Goal: Task Accomplishment & Management: Complete application form

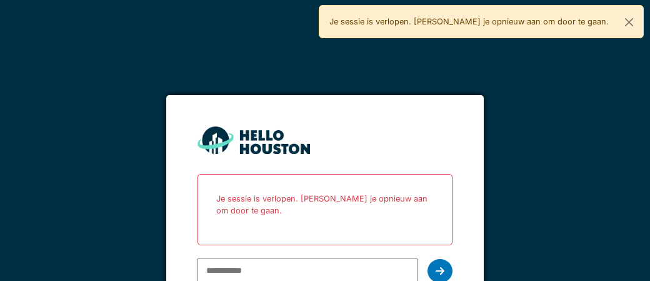
scroll to position [26, 0]
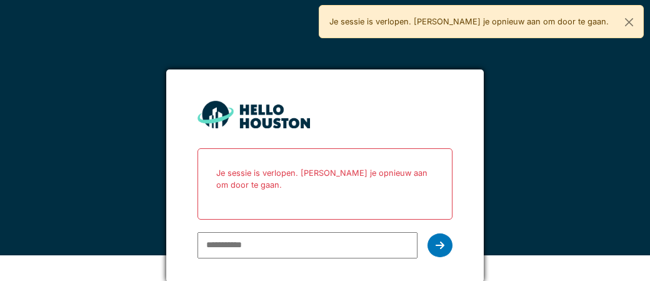
type input "**********"
click at [436, 249] on div at bounding box center [439, 245] width 25 height 24
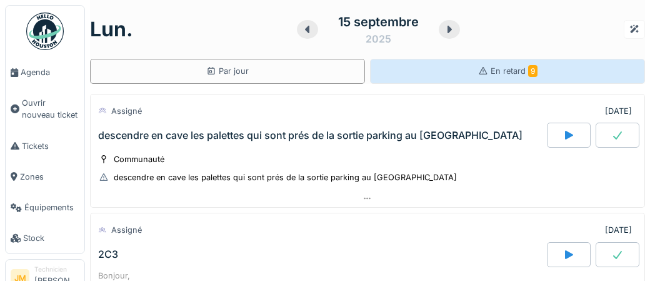
click at [505, 76] on div "En retard 9" at bounding box center [507, 71] width 59 height 12
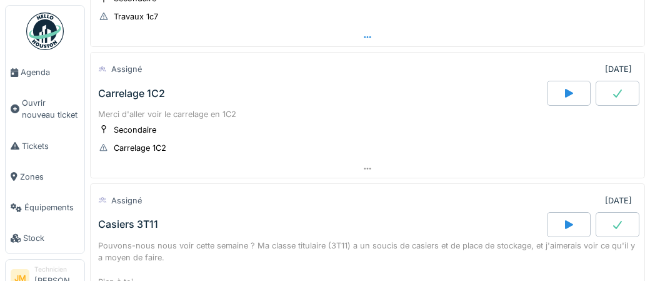
scroll to position [795, 0]
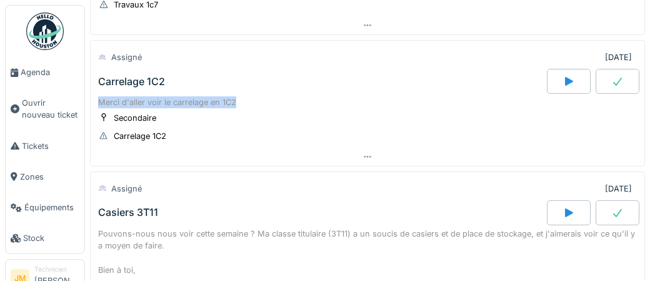
drag, startPoint x: 99, startPoint y: 93, endPoint x: 237, endPoint y: 92, distance: 138.1
click at [237, 96] on div "Merci d'aller voir le carrelage en 1C2" at bounding box center [367, 102] width 539 height 12
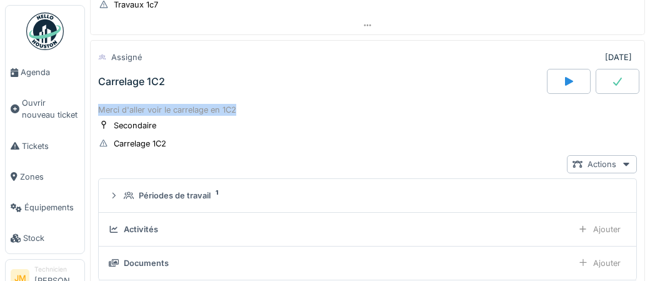
scroll to position [778, 0]
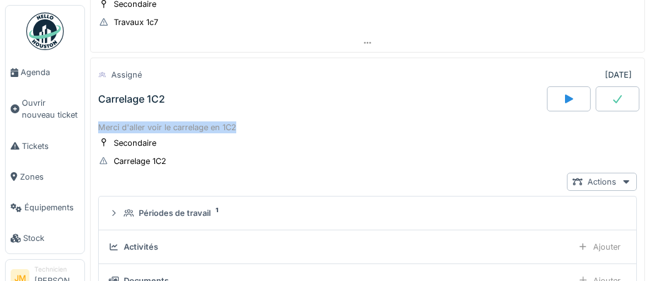
copy div "Merci d'aller voir le carrelage en 1C2"
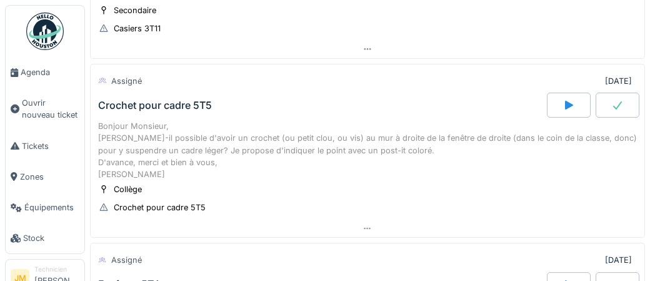
scroll to position [1338, 0]
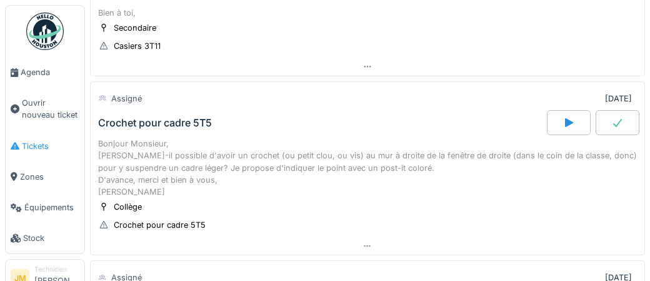
click at [30, 146] on span "Tickets" at bounding box center [50, 146] width 57 height 12
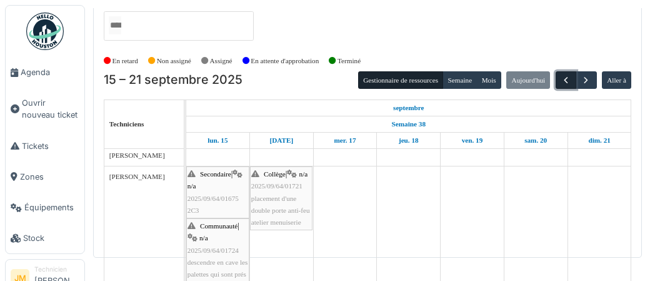
click at [560, 82] on button "button" at bounding box center [565, 80] width 21 height 18
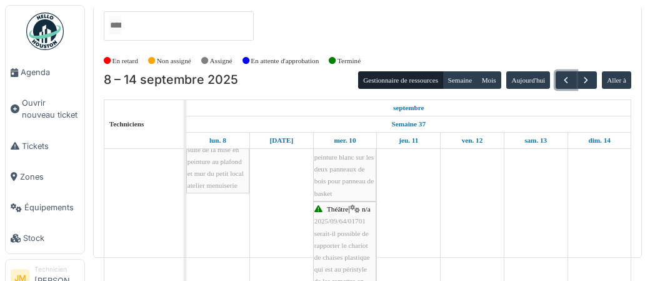
click at [221, 177] on div "Collège | n/a 2025/09/64/01658 suite de la mise en peinture au plafond et mur d…" at bounding box center [217, 155] width 61 height 72
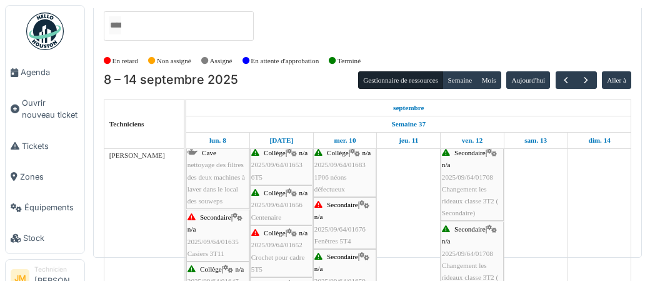
click at [202, 246] on div "Secondaire | n/a 2025/09/64/01635 Casiers 3T11" at bounding box center [217, 235] width 61 height 48
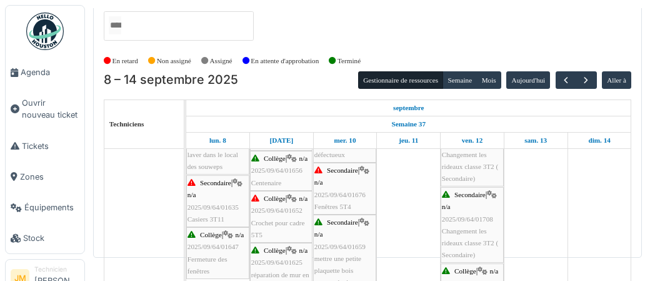
click at [276, 219] on span "Crochet pour cadre 5T5" at bounding box center [278, 228] width 54 height 19
click at [261, 232] on span "Crochet pour cadre 5T5" at bounding box center [278, 228] width 54 height 19
click at [329, 206] on span "Fenêtres 5T4" at bounding box center [332, 205] width 37 height 7
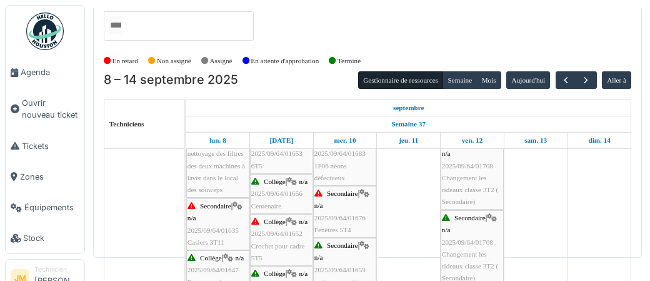
scroll to position [357, 0]
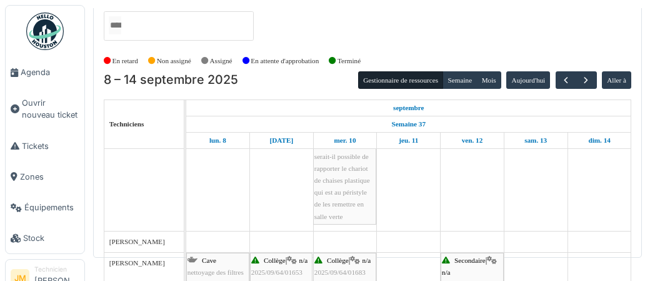
click at [45, 33] on img at bounding box center [44, 30] width 37 height 37
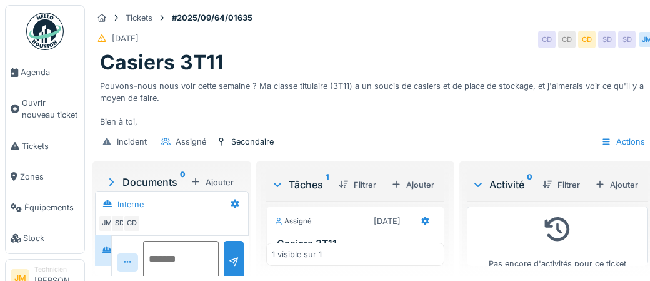
scroll to position [47, 0]
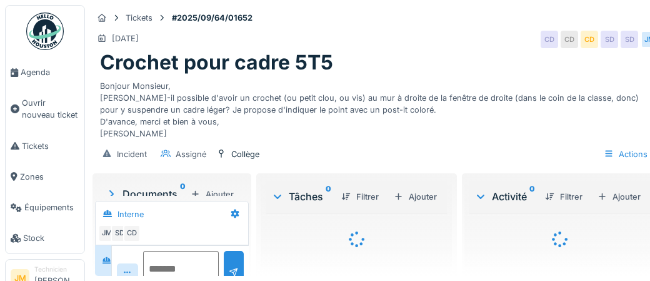
scroll to position [47, 0]
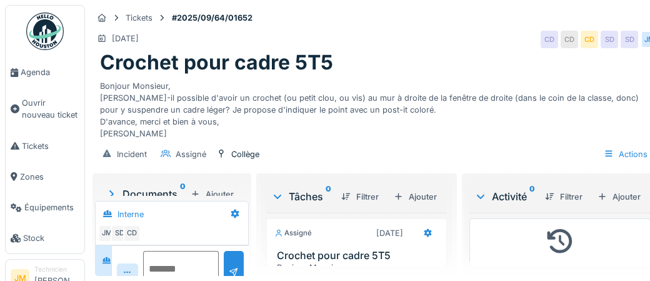
scroll to position [47, 0]
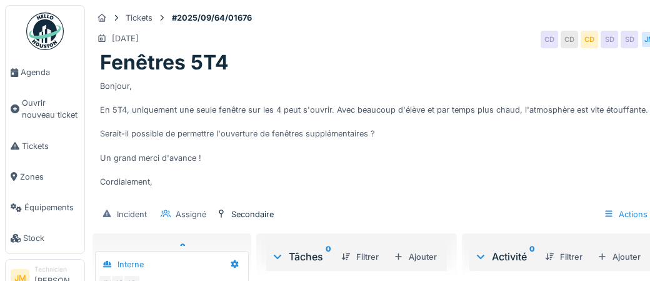
scroll to position [47, 0]
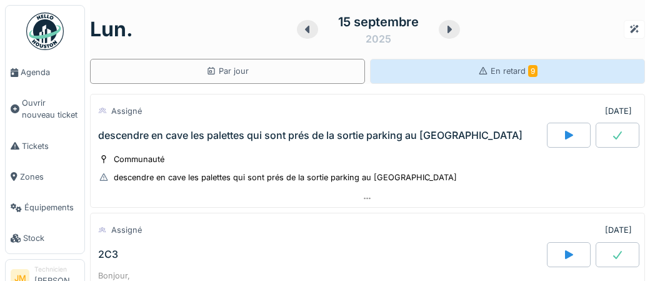
click at [515, 75] on span "En retard 9" at bounding box center [513, 70] width 47 height 9
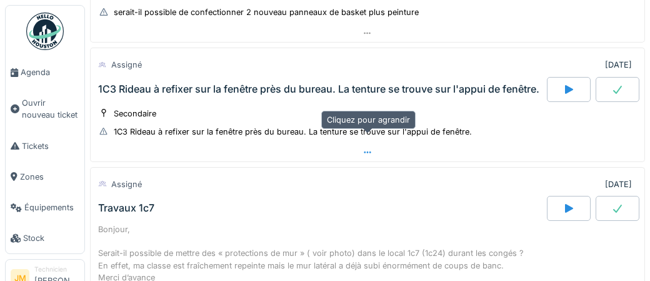
scroll to position [489, 0]
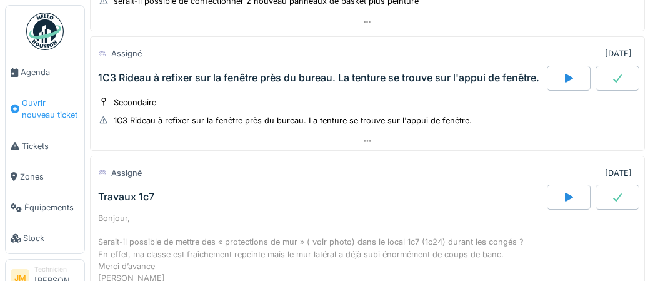
click at [44, 114] on span "Ouvrir nouveau ticket" at bounding box center [50, 109] width 57 height 24
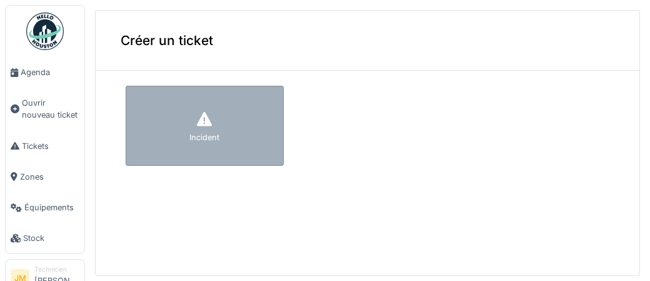
click at [218, 137] on div "Incident" at bounding box center [204, 137] width 30 height 12
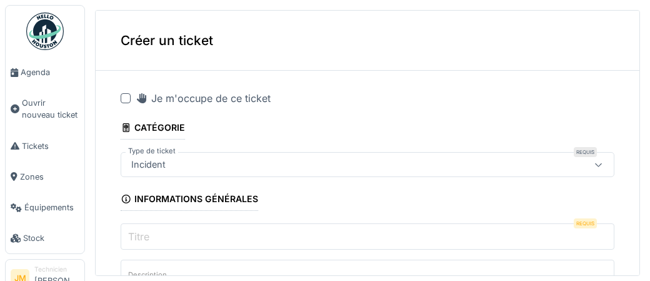
click at [126, 101] on div at bounding box center [126, 98] width 10 height 10
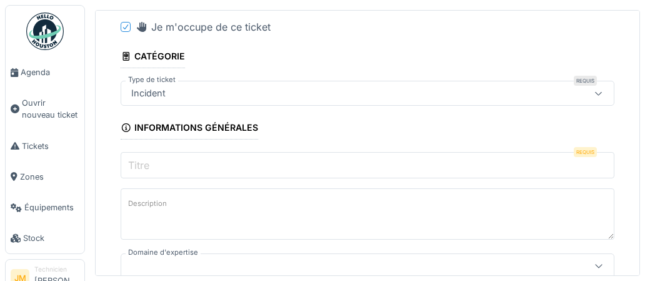
scroll to position [74, 0]
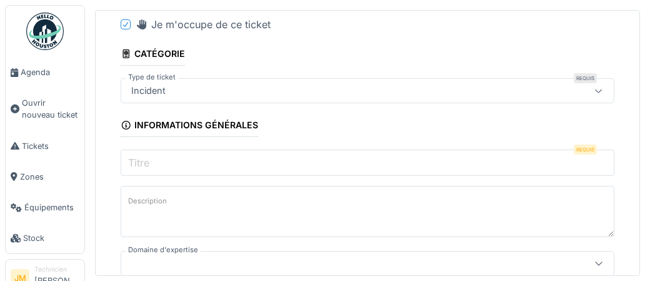
click at [195, 157] on input "Titre" at bounding box center [368, 162] width 494 height 26
click at [155, 160] on input "Titre" at bounding box center [368, 162] width 494 height 26
paste input "**********"
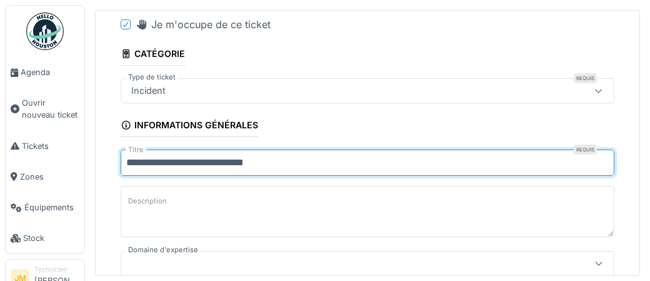
click at [132, 164] on input "**********" at bounding box center [368, 162] width 494 height 26
click at [159, 164] on input "**********" at bounding box center [368, 162] width 494 height 26
click at [246, 160] on input "**********" at bounding box center [368, 162] width 494 height 26
type input "**********"
drag, startPoint x: 337, startPoint y: 174, endPoint x: 309, endPoint y: 162, distance: 30.2
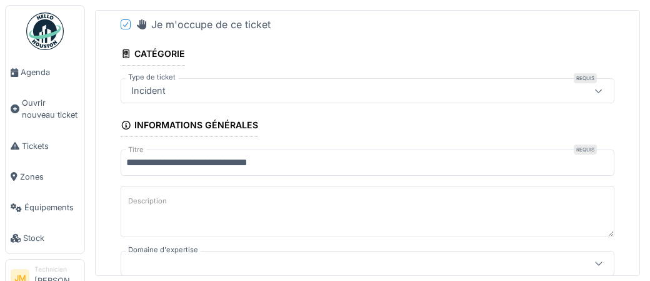
click at [231, 166] on input "**********" at bounding box center [368, 162] width 494 height 26
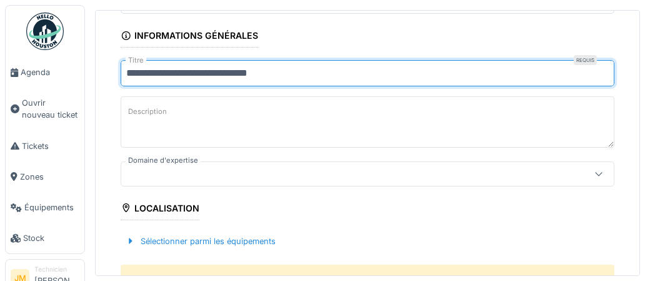
scroll to position [229, 0]
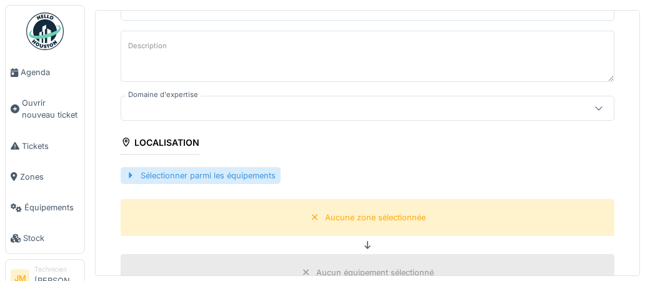
click at [171, 178] on div "Sélectionner parmi les équipements" at bounding box center [201, 175] width 160 height 17
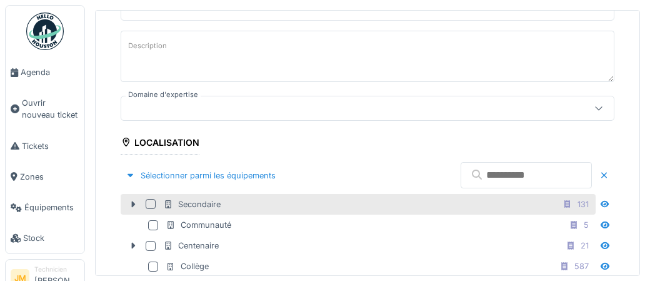
click at [149, 203] on div at bounding box center [151, 204] width 10 height 10
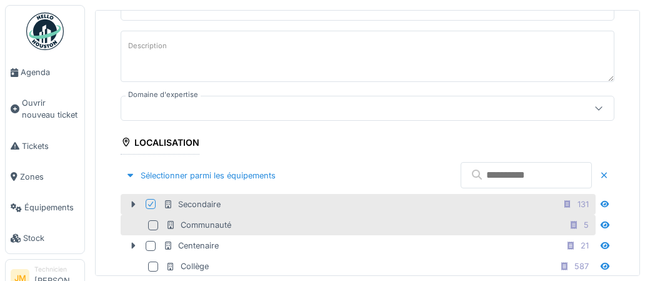
drag, startPoint x: 148, startPoint y: 202, endPoint x: 152, endPoint y: 216, distance: 14.4
click at [148, 203] on icon at bounding box center [150, 203] width 5 height 5
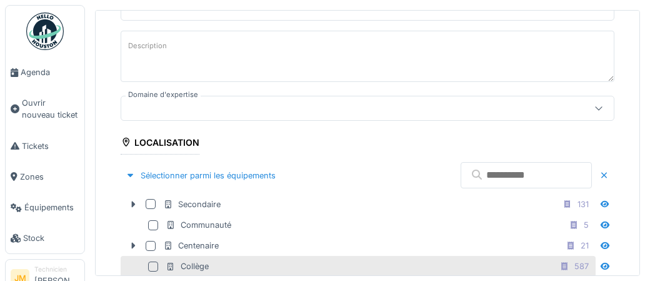
drag, startPoint x: 152, startPoint y: 263, endPoint x: 192, endPoint y: 255, distance: 40.8
click at [155, 263] on div at bounding box center [153, 266] width 10 height 10
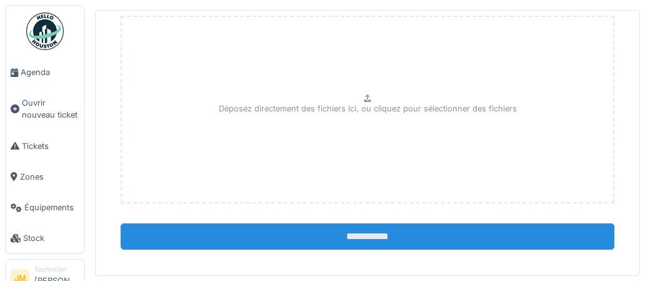
scroll to position [788, 0]
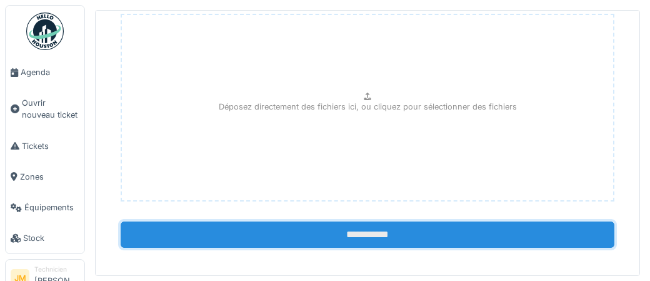
click at [322, 234] on input "**********" at bounding box center [368, 234] width 494 height 26
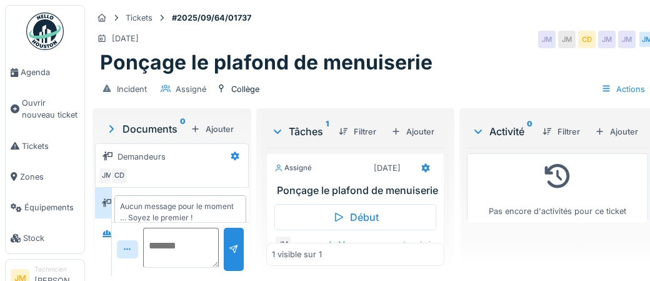
scroll to position [14, 0]
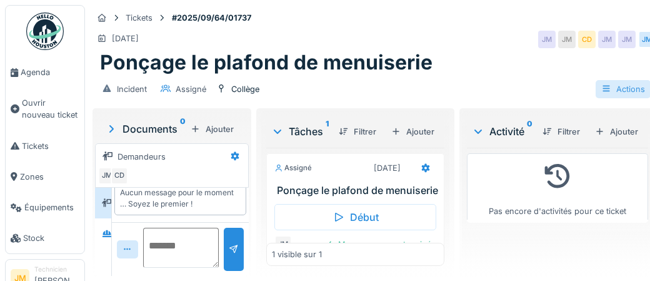
click at [632, 90] on div "Actions" at bounding box center [622, 89] width 55 height 18
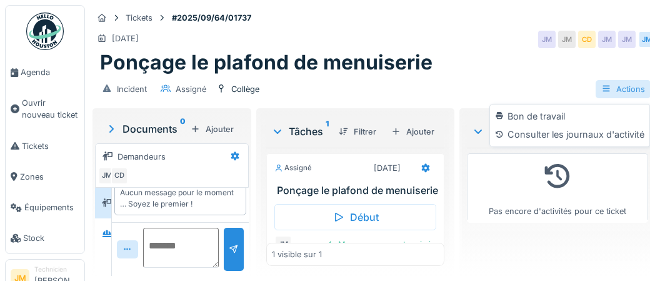
click at [625, 89] on div "Actions" at bounding box center [622, 89] width 55 height 18
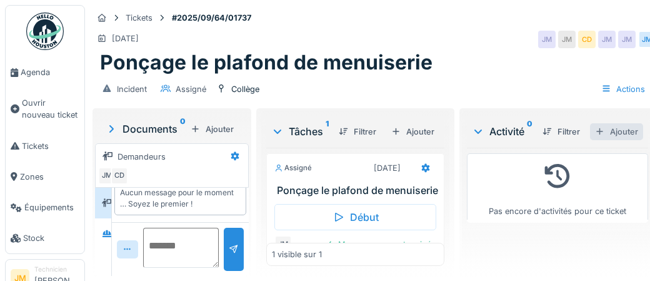
click at [628, 131] on div "Ajouter" at bounding box center [616, 131] width 53 height 17
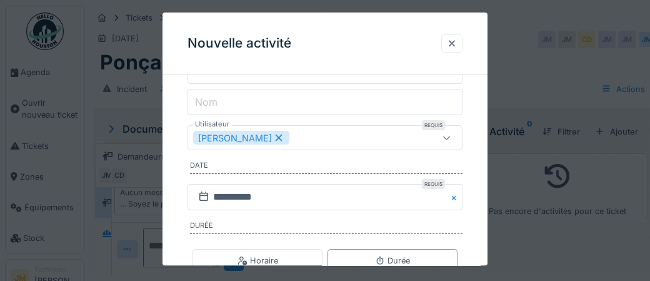
scroll to position [191, 0]
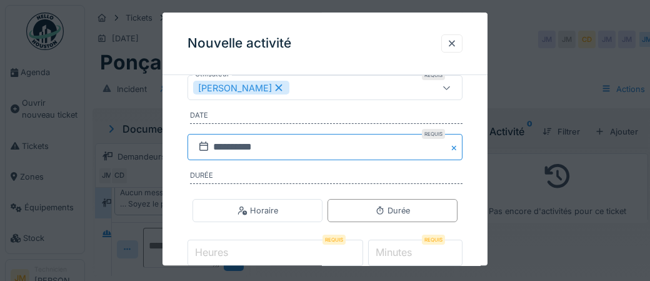
click at [281, 151] on input "**********" at bounding box center [324, 147] width 275 height 26
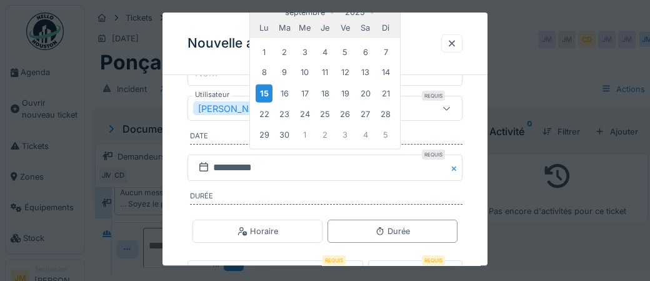
scroll to position [169, 0]
click at [346, 74] on div "12" at bounding box center [345, 73] width 17 height 17
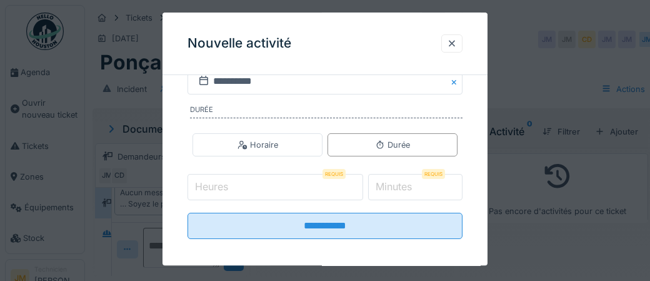
scroll to position [262, 0]
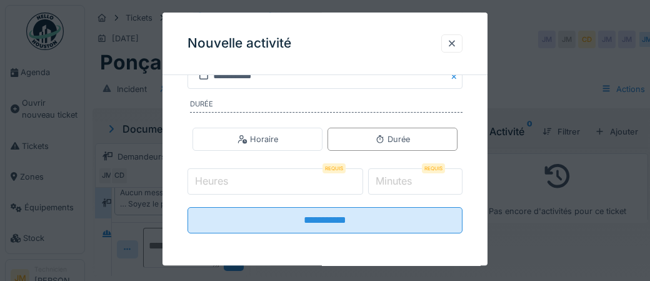
click at [240, 182] on input "Heures" at bounding box center [275, 181] width 176 height 26
type input "*"
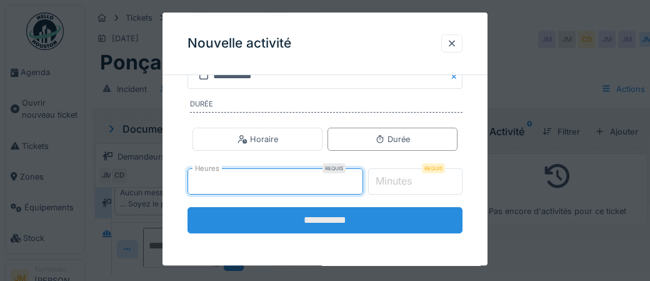
type input "****"
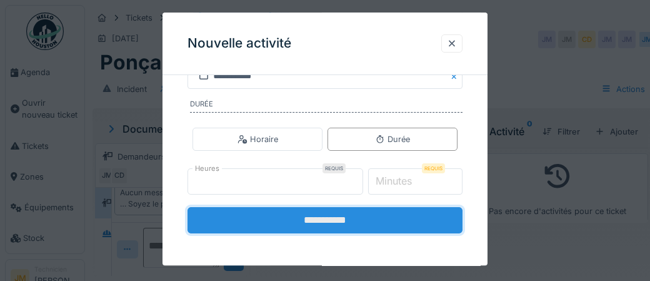
click at [319, 217] on input "**********" at bounding box center [324, 220] width 275 height 26
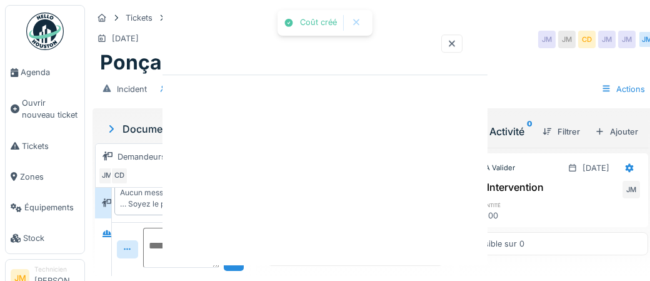
scroll to position [0, 0]
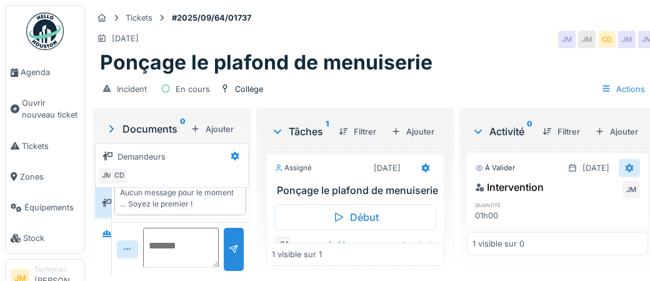
click at [629, 167] on icon at bounding box center [629, 167] width 8 height 9
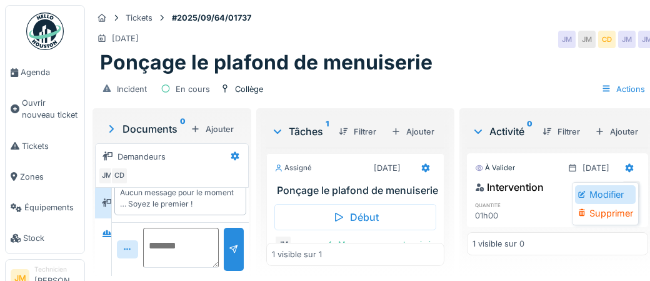
click at [609, 194] on div "Modifier" at bounding box center [605, 194] width 61 height 19
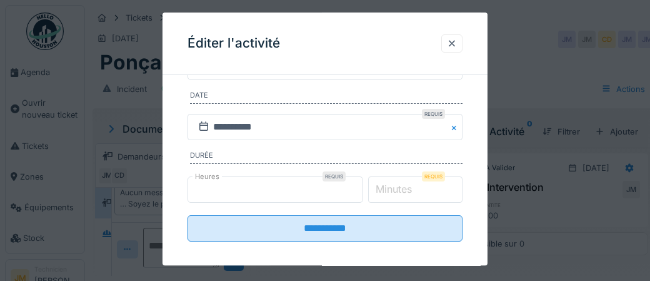
scroll to position [141, 0]
click at [414, 191] on label "Minutes" at bounding box center [393, 188] width 41 height 15
click at [415, 191] on input "*" at bounding box center [415, 189] width 95 height 26
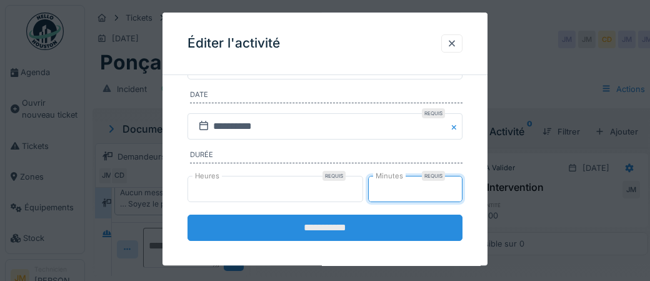
type input "**"
click at [355, 222] on input "**********" at bounding box center [324, 227] width 275 height 26
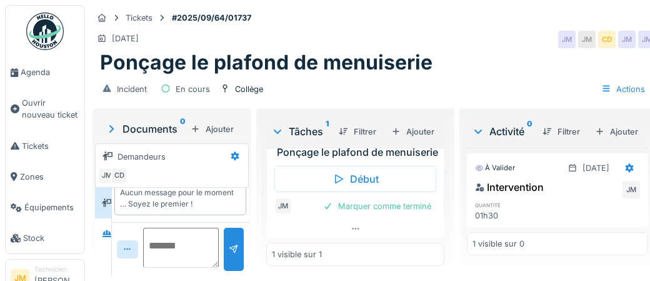
scroll to position [48, 0]
click at [390, 208] on div "Marquer comme terminé" at bounding box center [377, 205] width 118 height 17
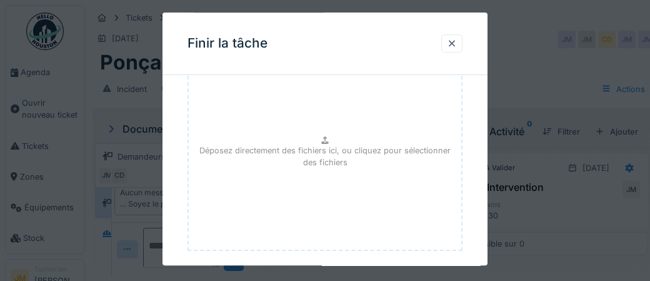
scroll to position [204, 0]
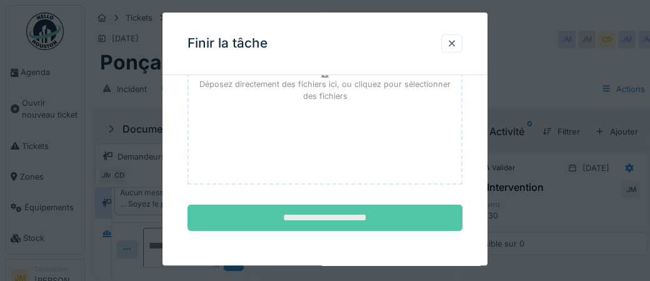
click at [382, 216] on input "**********" at bounding box center [324, 218] width 275 height 26
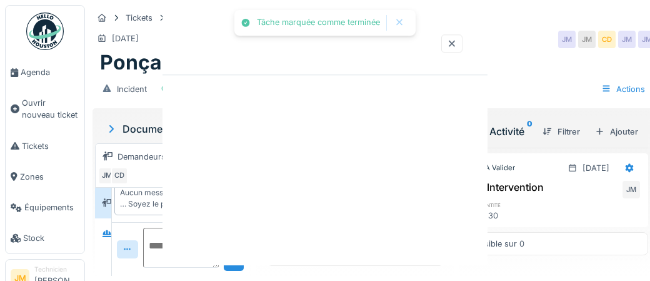
scroll to position [0, 0]
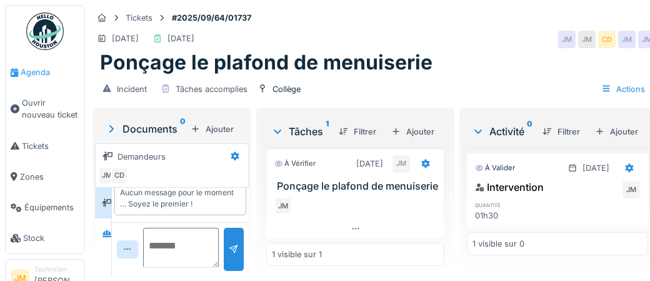
click at [32, 75] on span "Agenda" at bounding box center [50, 72] width 59 height 12
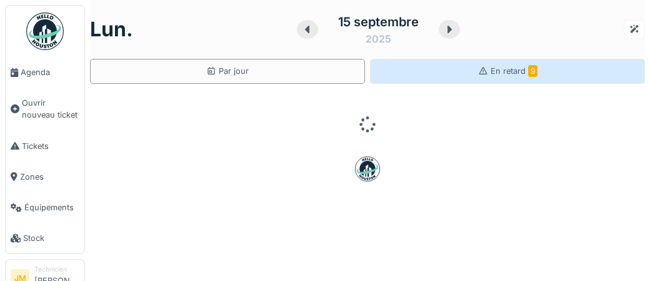
click at [510, 77] on div "En retard 9" at bounding box center [507, 71] width 275 height 25
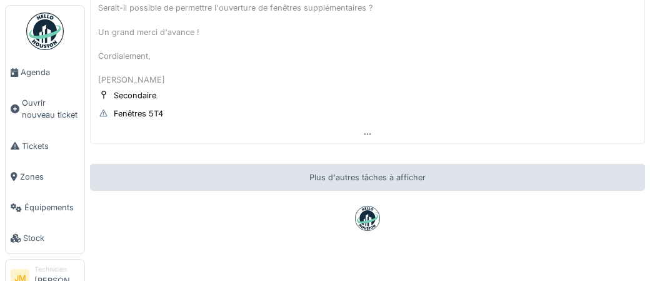
scroll to position [1431, 0]
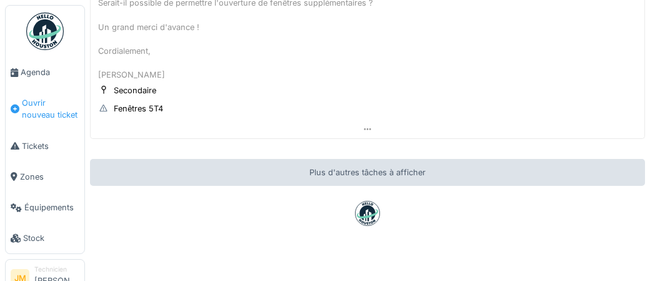
click at [39, 111] on span "Ouvrir nouveau ticket" at bounding box center [50, 109] width 57 height 24
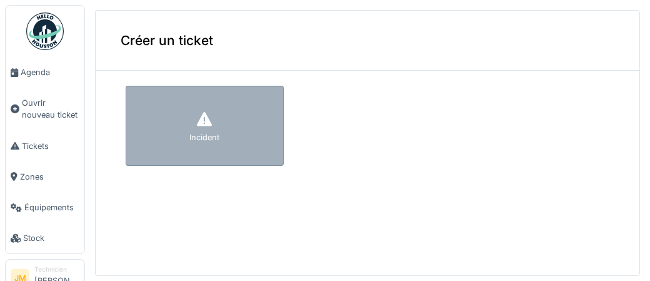
click at [178, 128] on div "Incident" at bounding box center [205, 126] width 158 height 80
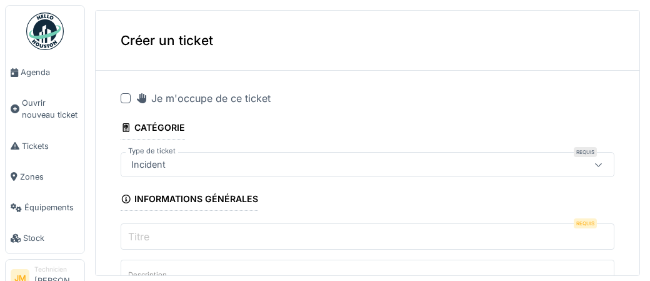
click at [128, 101] on div at bounding box center [126, 98] width 10 height 10
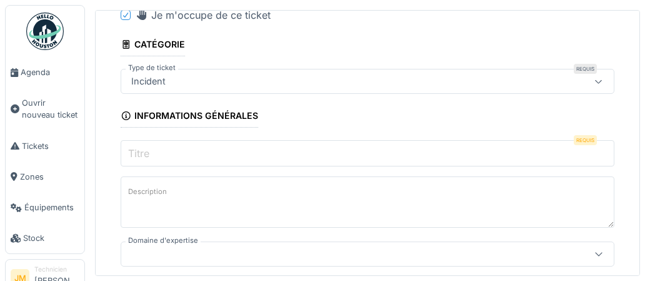
scroll to position [89, 0]
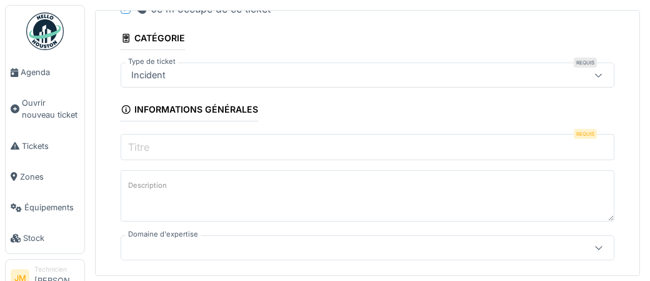
click at [197, 146] on input "Titre" at bounding box center [368, 147] width 494 height 26
click at [162, 183] on label "Description" at bounding box center [148, 185] width 44 height 16
click at [162, 183] on textarea "Description" at bounding box center [368, 195] width 494 height 51
click at [179, 184] on textarea "Description" at bounding box center [368, 195] width 494 height 51
paste textarea "**********"
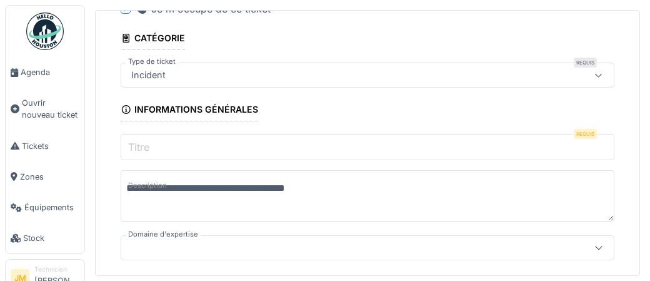
click at [134, 189] on label "Description" at bounding box center [148, 185] width 44 height 16
click at [134, 189] on textarea "**********" at bounding box center [368, 195] width 494 height 51
click at [0, 0] on lt-span "* ******" at bounding box center [0, 0] width 0 height 0
drag, startPoint x: 124, startPoint y: 188, endPoint x: 324, endPoint y: 188, distance: 199.9
click at [324, 188] on textarea "**********" at bounding box center [368, 195] width 494 height 51
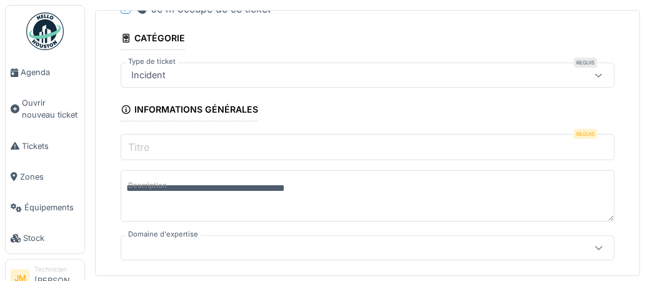
type textarea "**********"
click at [226, 146] on input "Titre" at bounding box center [368, 147] width 494 height 26
paste input "**********"
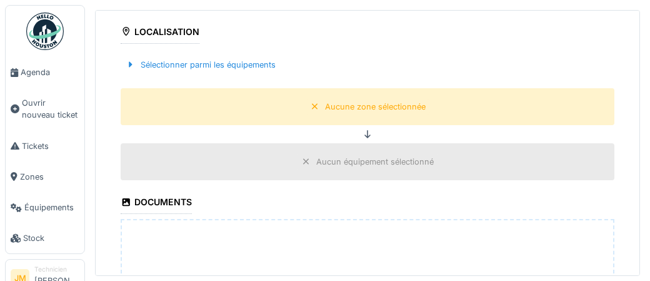
scroll to position [319, 0]
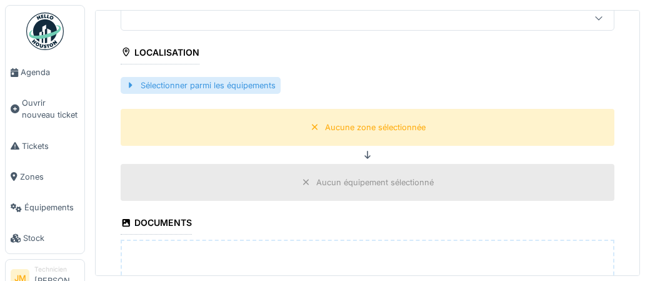
type input "**********"
click at [204, 84] on div "Sélectionner parmi les équipements" at bounding box center [201, 85] width 160 height 17
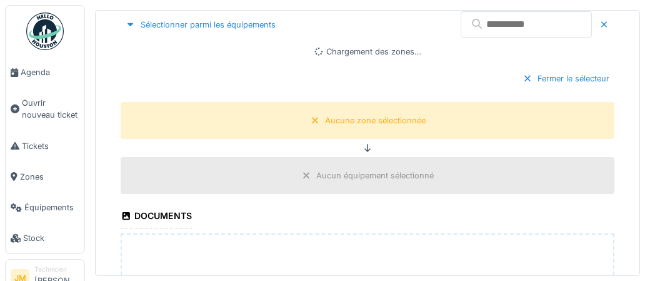
scroll to position [375, 0]
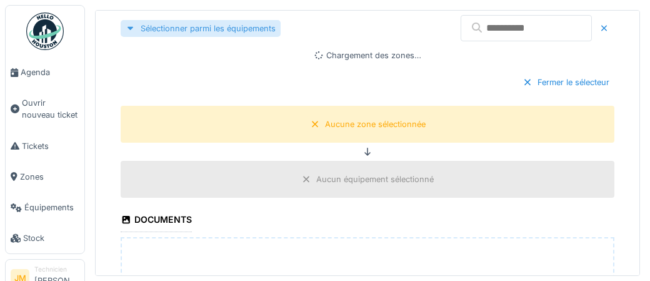
click at [209, 28] on div "Sélectionner parmi les équipements" at bounding box center [201, 28] width 160 height 17
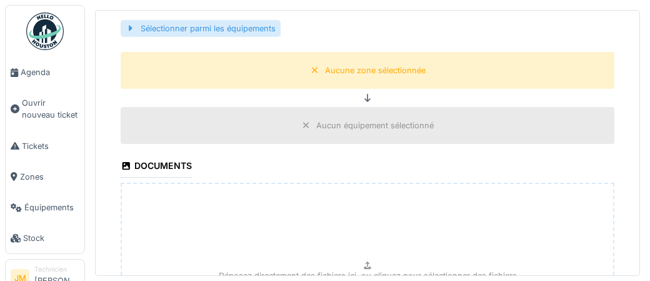
click at [206, 27] on div "Sélectionner parmi les équipements" at bounding box center [201, 28] width 160 height 17
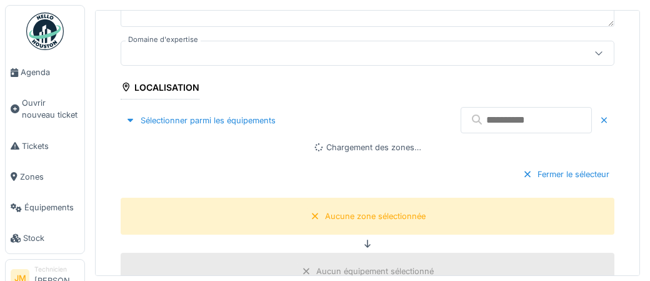
scroll to position [283, 0]
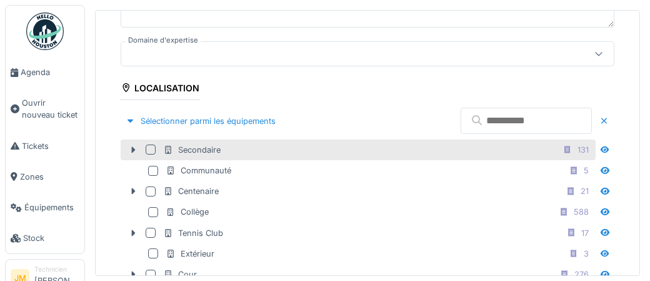
click at [147, 151] on div at bounding box center [151, 149] width 10 height 10
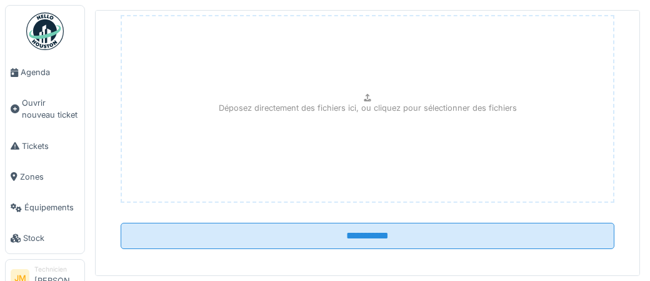
scroll to position [790, 0]
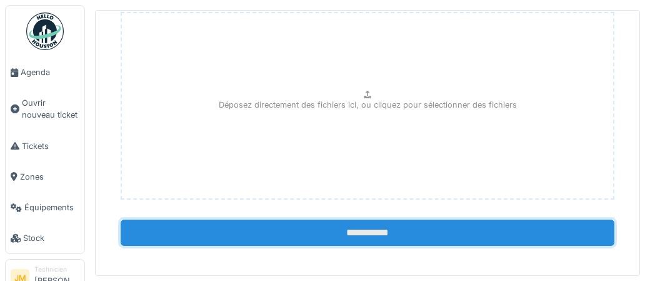
click at [370, 222] on input "**********" at bounding box center [368, 232] width 494 height 26
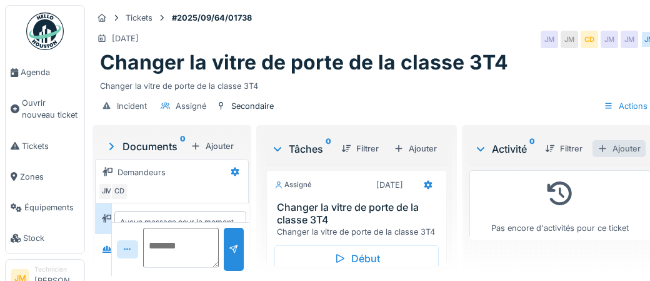
scroll to position [29, 0]
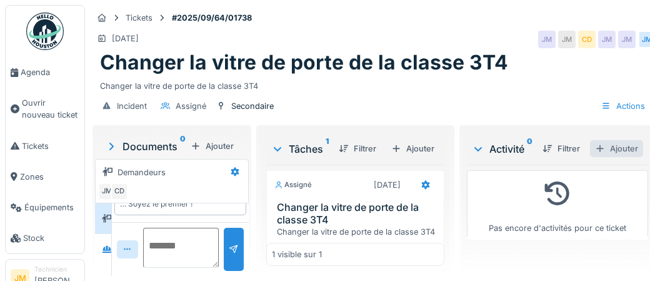
click at [619, 151] on div "Ajouter" at bounding box center [616, 148] width 53 height 17
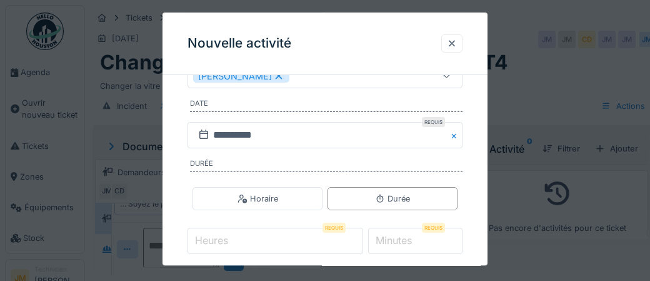
scroll to position [219, 0]
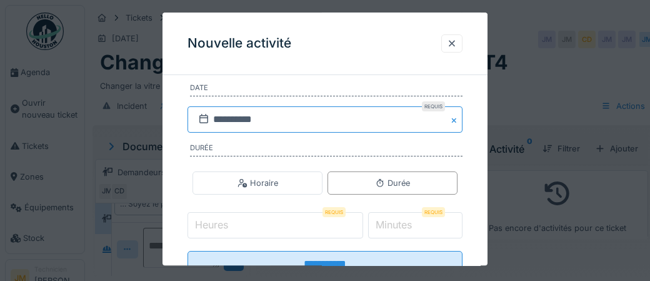
click at [277, 124] on input "**********" at bounding box center [324, 119] width 275 height 26
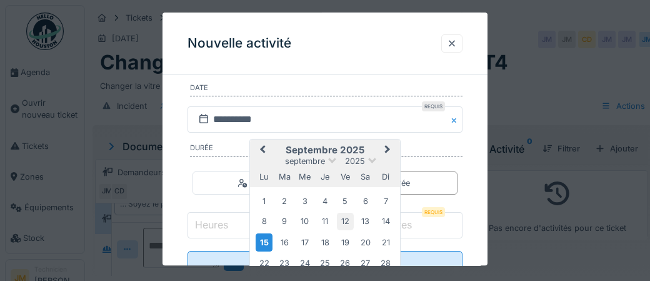
click at [345, 220] on div "12" at bounding box center [345, 221] width 17 height 17
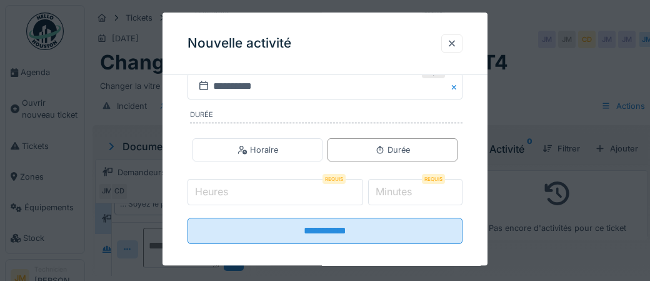
scroll to position [247, 0]
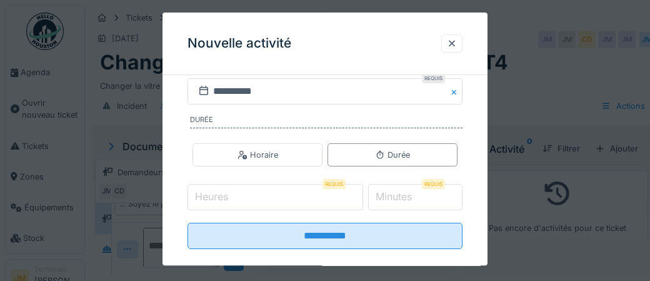
click at [255, 200] on input "Heures" at bounding box center [275, 197] width 176 height 26
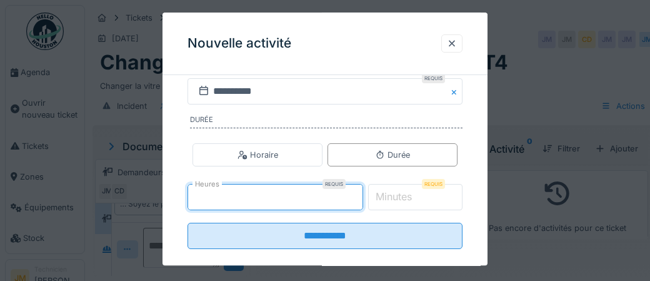
type input "*"
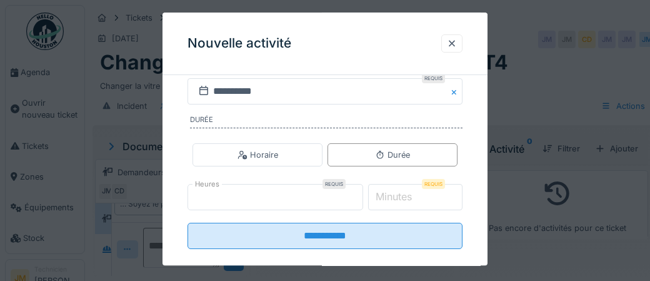
click at [412, 194] on label "Minutes" at bounding box center [393, 196] width 41 height 15
click at [412, 194] on input "*" at bounding box center [415, 197] width 95 height 26
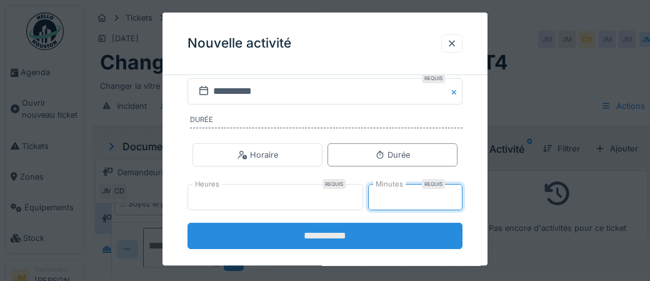
type input "**"
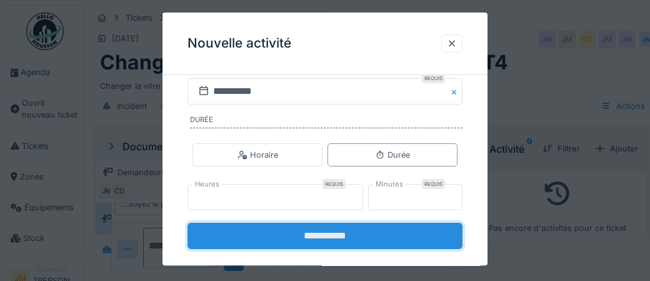
click at [321, 240] on input "**********" at bounding box center [324, 235] width 275 height 26
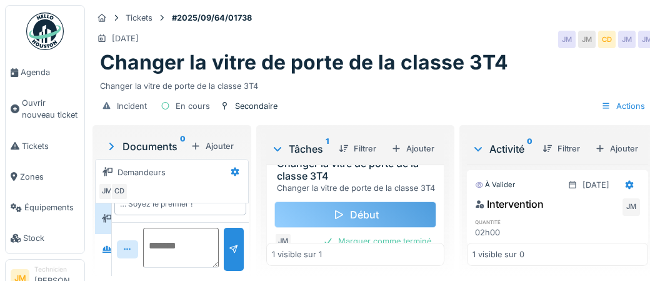
scroll to position [56, 0]
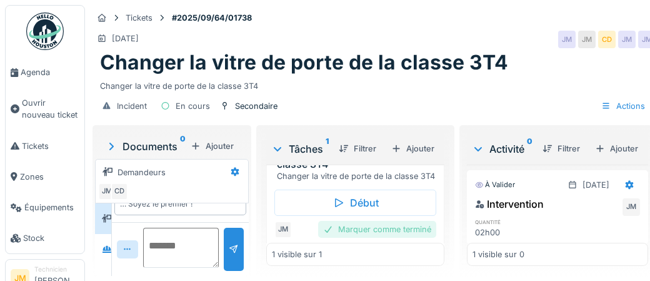
click at [389, 227] on div "Marquer comme terminé" at bounding box center [377, 229] width 118 height 17
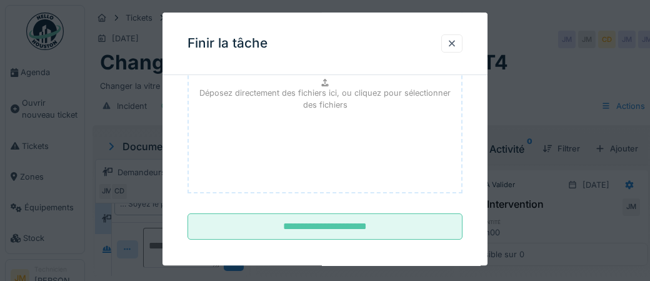
scroll to position [204, 0]
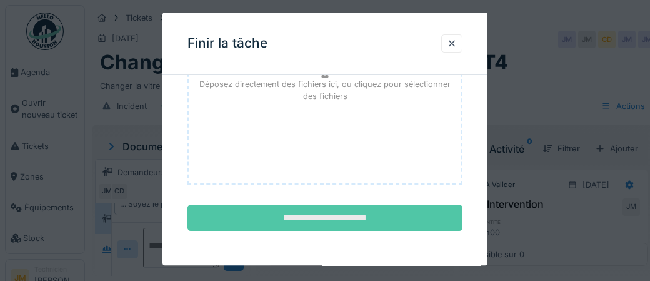
click at [356, 216] on input "**********" at bounding box center [324, 218] width 275 height 26
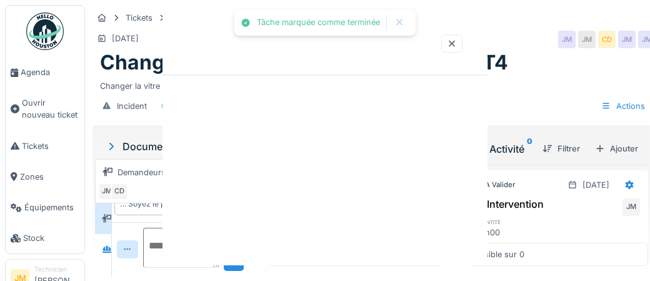
scroll to position [0, 0]
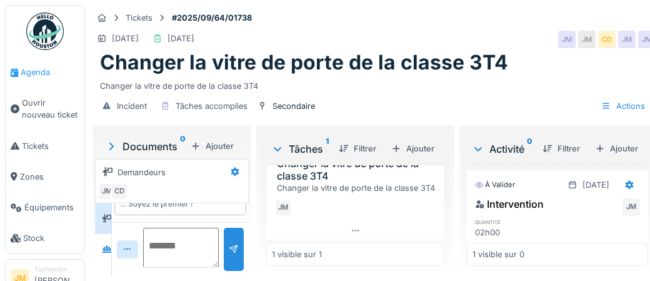
click at [32, 72] on span "Agenda" at bounding box center [50, 72] width 59 height 12
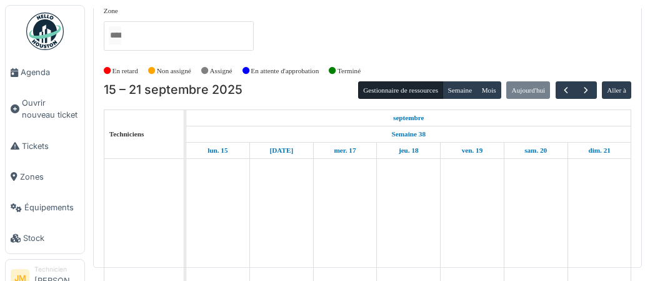
scroll to position [23, 0]
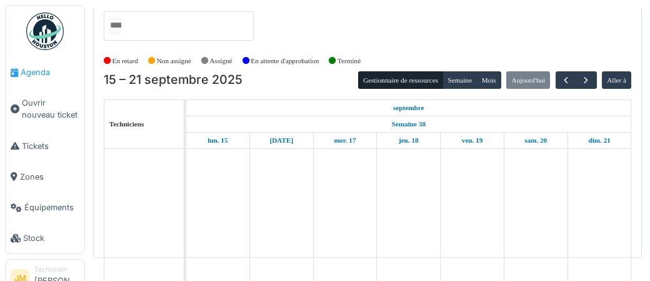
click at [32, 72] on span "Agenda" at bounding box center [50, 72] width 59 height 12
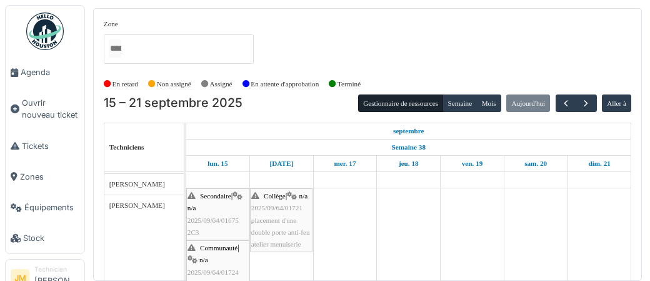
scroll to position [234, 0]
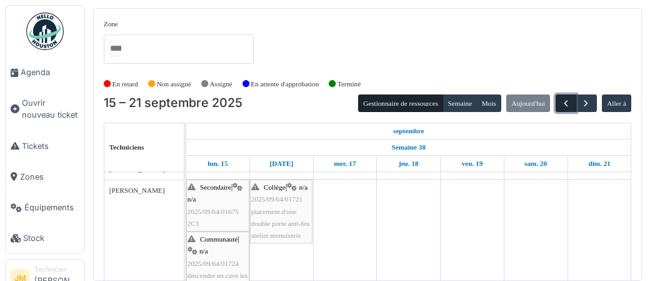
click at [564, 107] on span "button" at bounding box center [565, 103] width 11 height 11
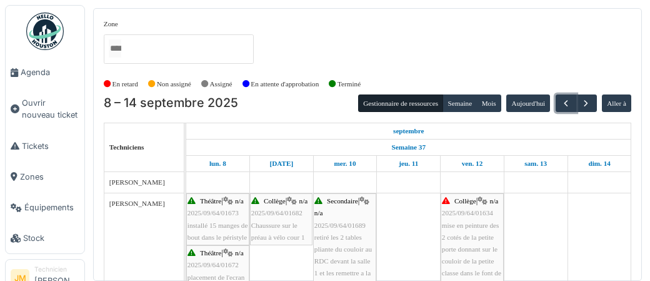
scroll to position [4, 0]
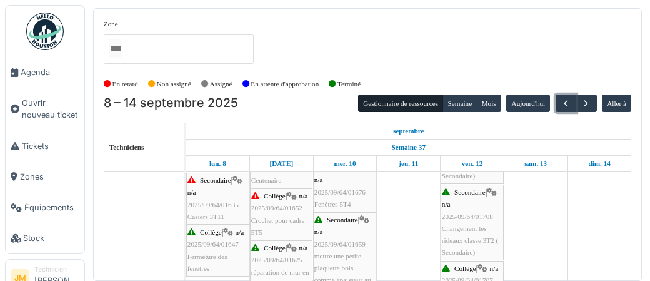
click at [208, 206] on span "2025/09/64/01635" at bounding box center [212, 204] width 51 height 7
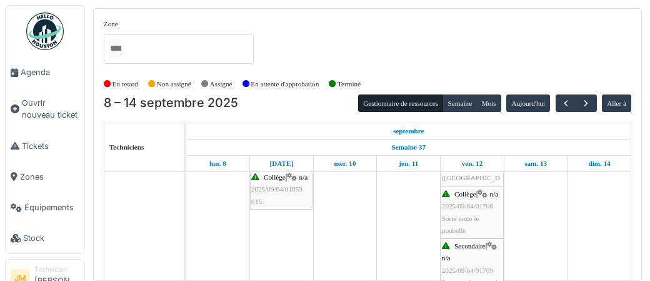
scroll to position [855, 0]
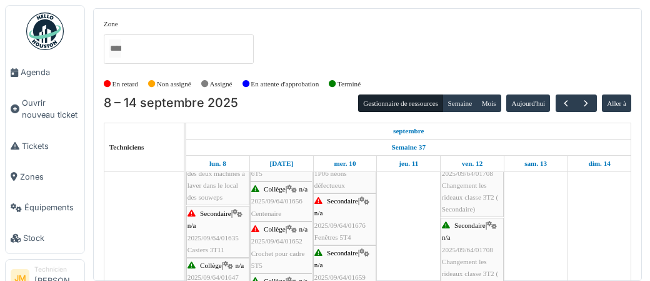
click at [272, 244] on div "Collège | n/a 2025/09/64/01652 Crochet pour cadre 5T5" at bounding box center [281, 247] width 60 height 48
click at [346, 218] on div "Secondaire | n/a 2025/09/64/01676 Fenêtres 5T4" at bounding box center [344, 219] width 61 height 48
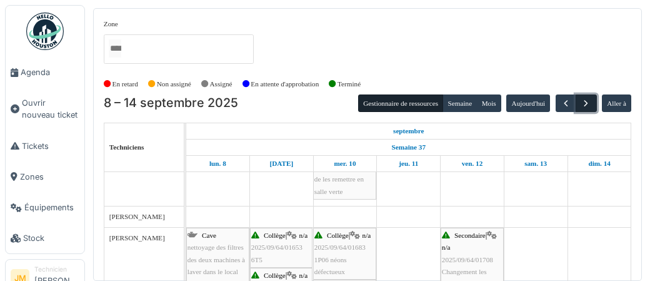
click at [592, 103] on button "button" at bounding box center [585, 103] width 21 height 18
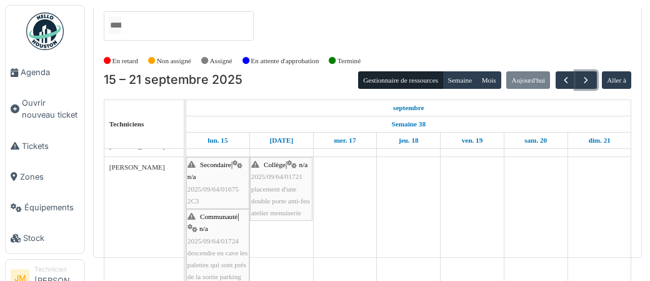
click at [208, 190] on span "2025/09/64/01675" at bounding box center [212, 188] width 51 height 7
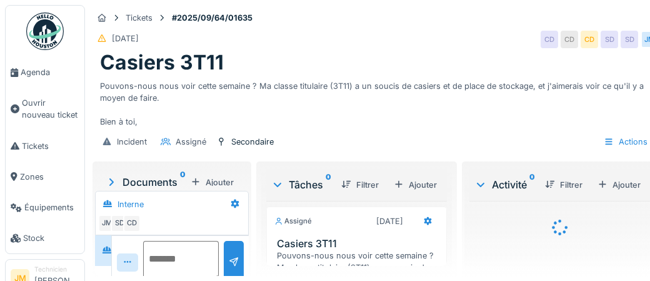
scroll to position [47, 0]
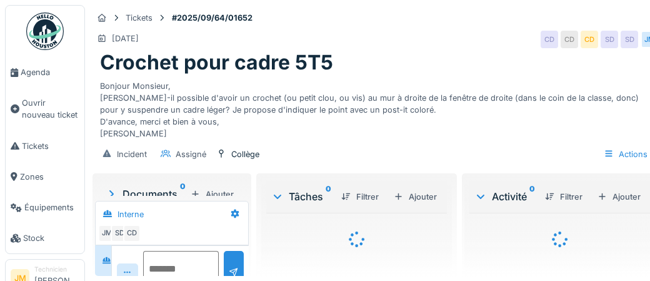
scroll to position [47, 0]
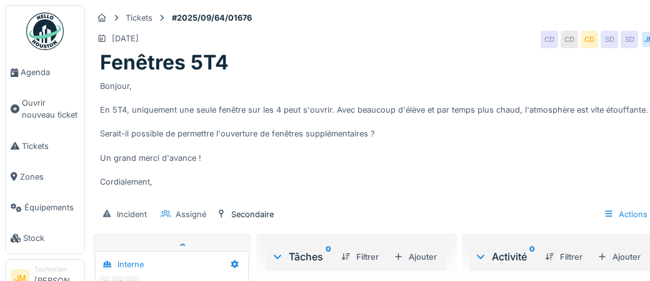
scroll to position [47, 0]
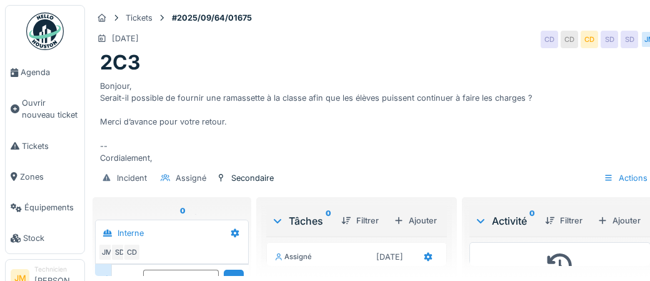
scroll to position [47, 0]
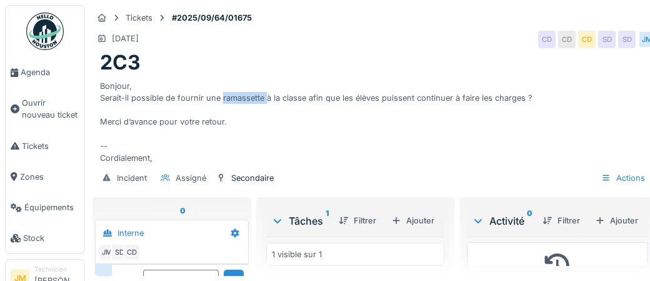
drag, startPoint x: 220, startPoint y: 99, endPoint x: 264, endPoint y: 100, distance: 43.7
click at [264, 100] on div "Bonjour, Serait-il possible de fournir une ramassette à la classe afin que les …" at bounding box center [374, 119] width 548 height 89
copy div "ramassette"
click at [181, 66] on div "2C3" at bounding box center [374, 63] width 548 height 24
click at [634, 179] on div "Actions" at bounding box center [622, 178] width 55 height 18
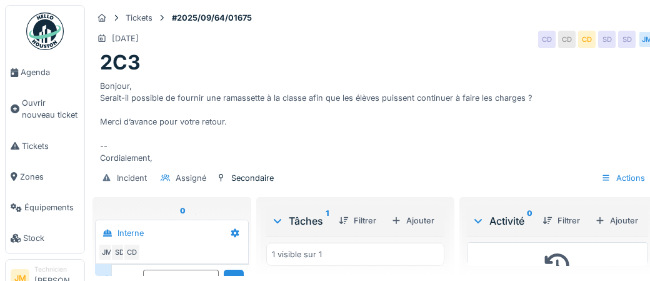
click at [107, 67] on h1 "2C3" at bounding box center [120, 63] width 41 height 24
click at [619, 224] on div "Ajouter" at bounding box center [616, 220] width 53 height 17
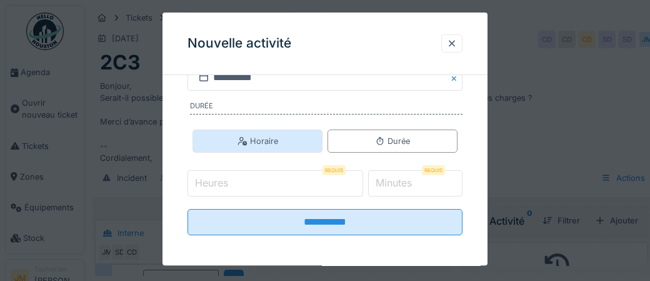
scroll to position [262, 0]
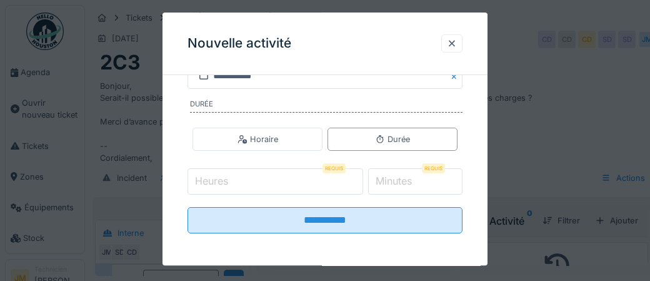
click at [256, 177] on input "Heures" at bounding box center [275, 181] width 176 height 26
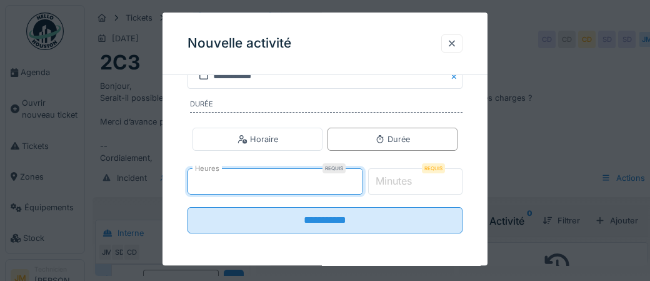
type input "*"
click at [400, 182] on label "Minutes" at bounding box center [393, 181] width 41 height 15
click at [400, 182] on input "*" at bounding box center [415, 181] width 95 height 26
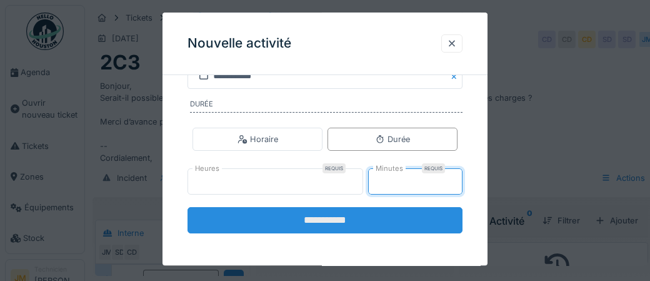
type input "**"
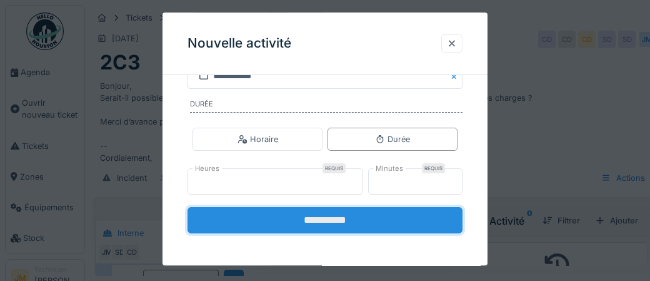
click at [324, 222] on input "**********" at bounding box center [324, 220] width 275 height 26
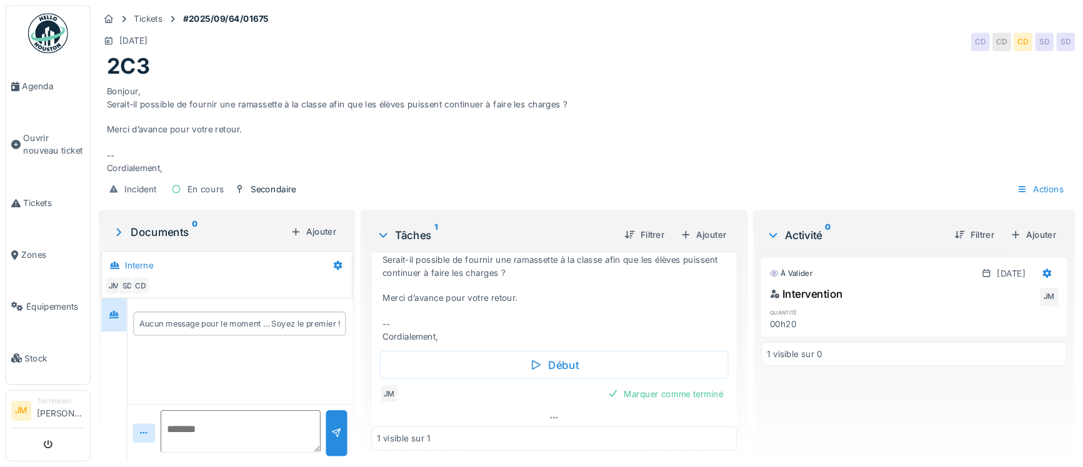
scroll to position [39, 0]
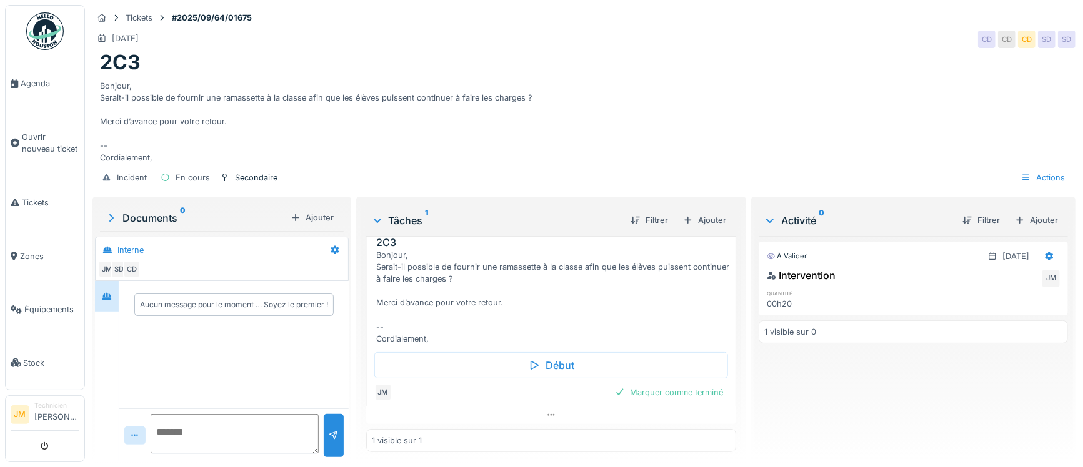
click at [649, 280] on div "Marquer comme terminé" at bounding box center [669, 392] width 118 height 17
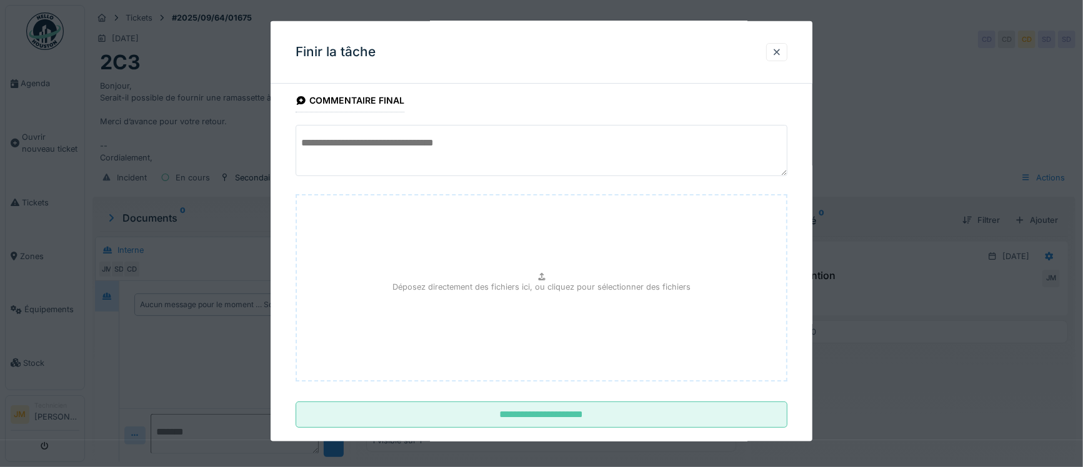
scroll to position [37, 0]
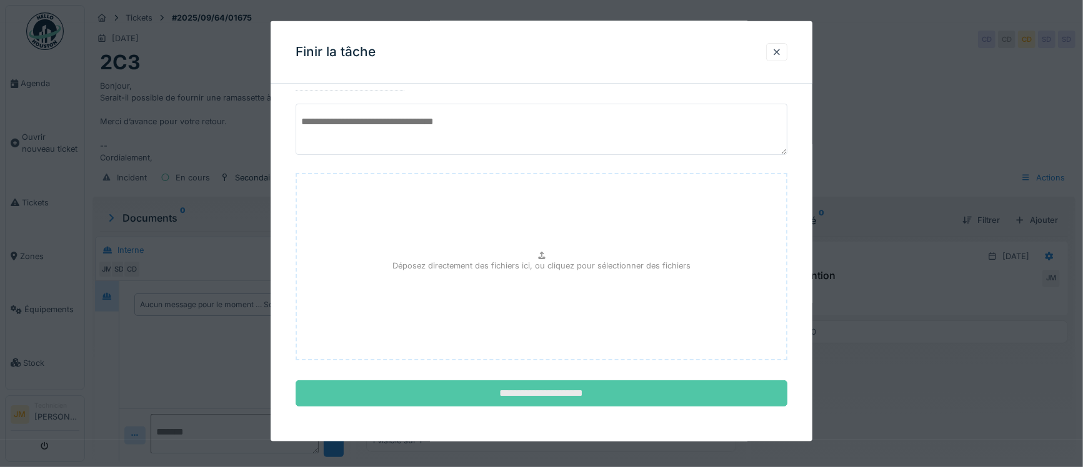
click at [530, 280] on input "**********" at bounding box center [542, 393] width 492 height 26
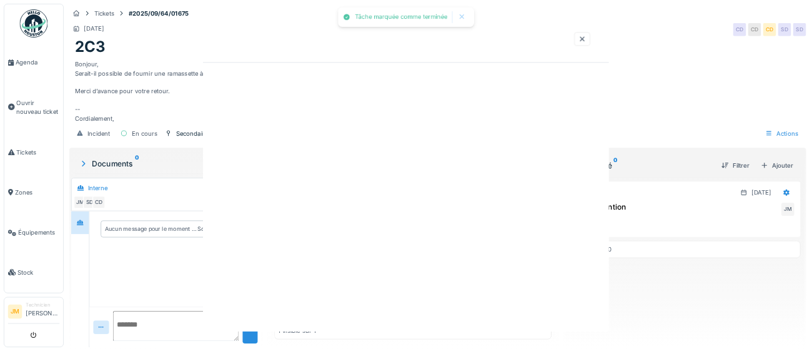
scroll to position [4, 0]
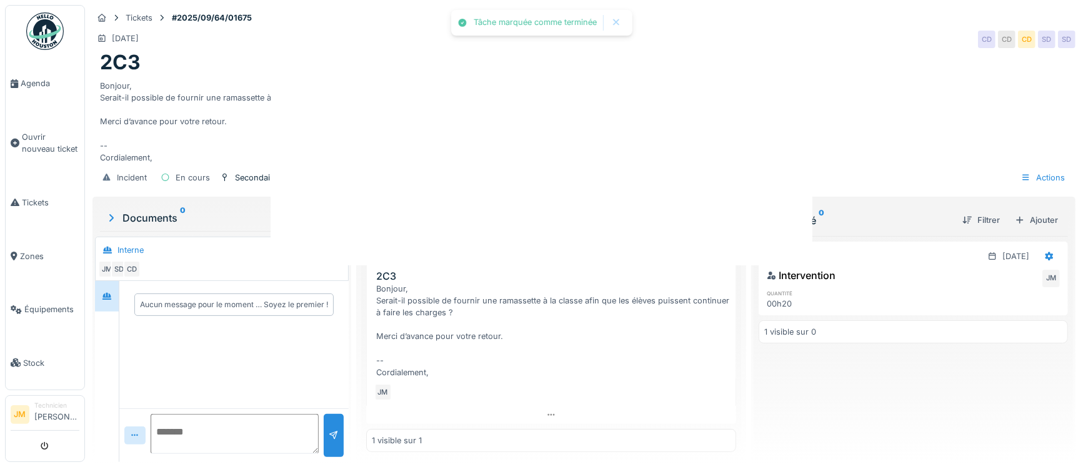
click at [530, 280] on div at bounding box center [541, 233] width 1083 height 467
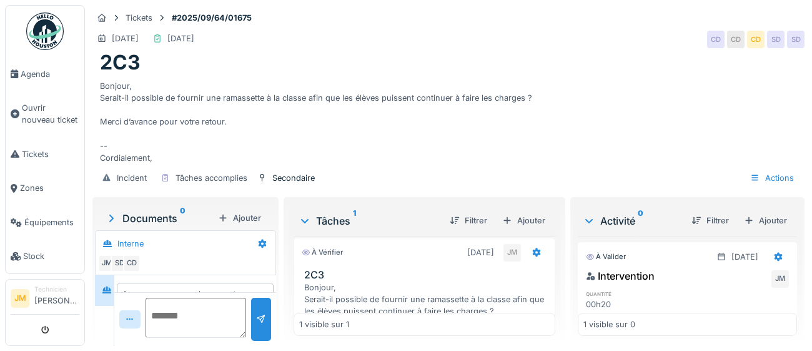
scroll to position [2, 0]
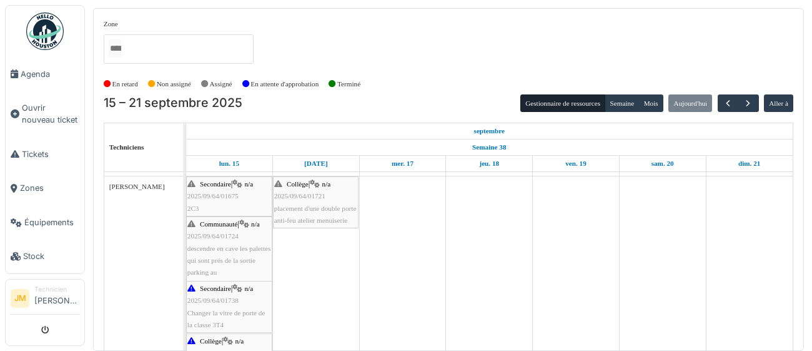
scroll to position [206, 0]
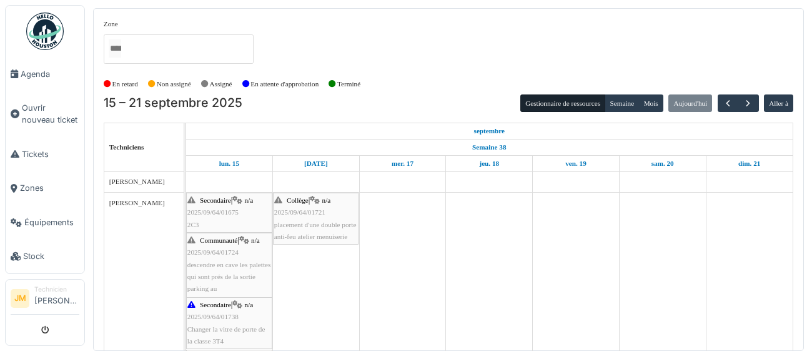
click at [215, 223] on div "Secondaire | n/a 2025/09/64/01675 2C3" at bounding box center [229, 212] width 84 height 36
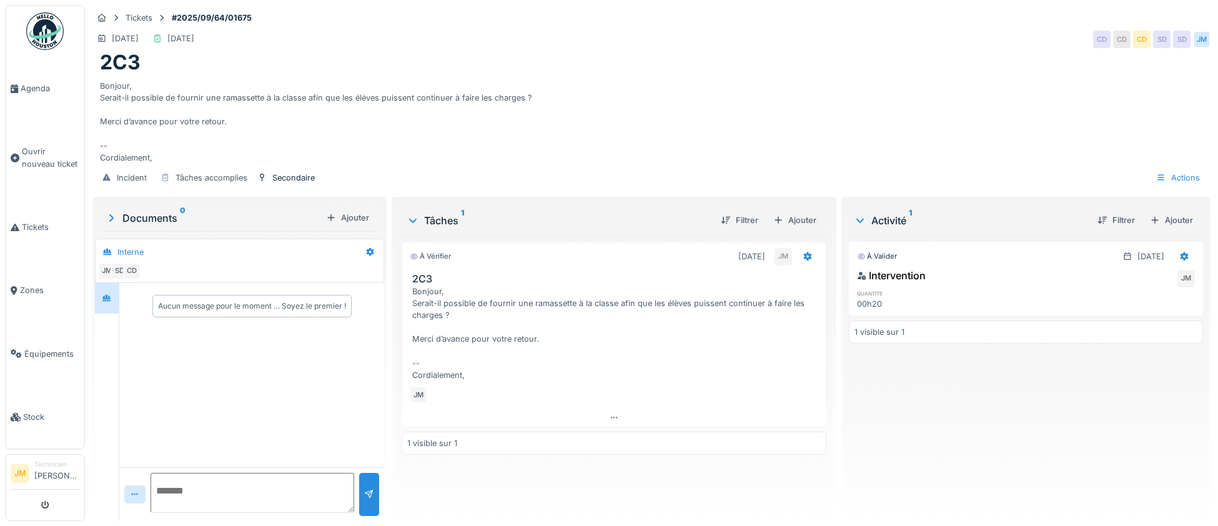
click at [42, 37] on img at bounding box center [44, 30] width 37 height 37
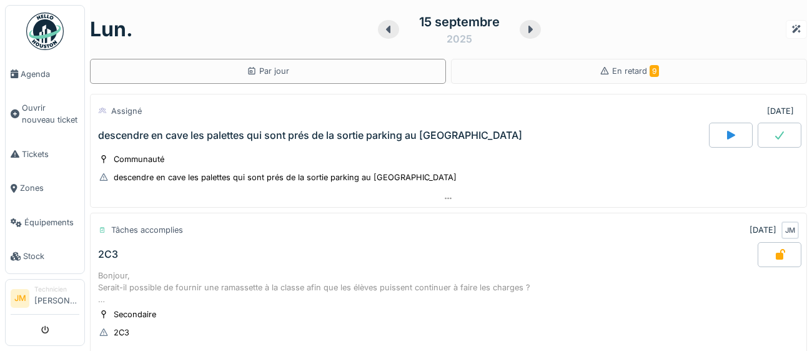
click at [731, 140] on div at bounding box center [731, 134] width 44 height 25
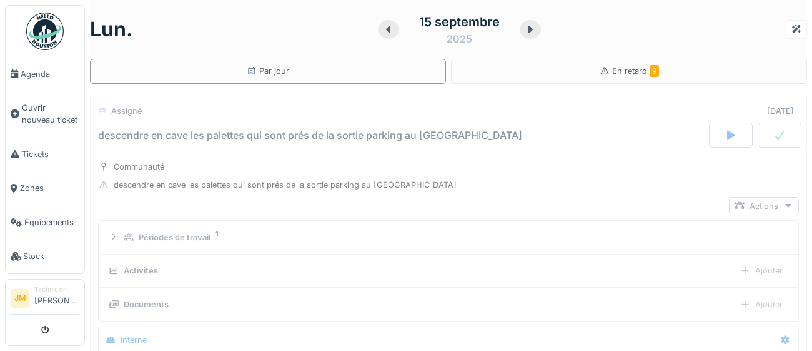
scroll to position [43, 0]
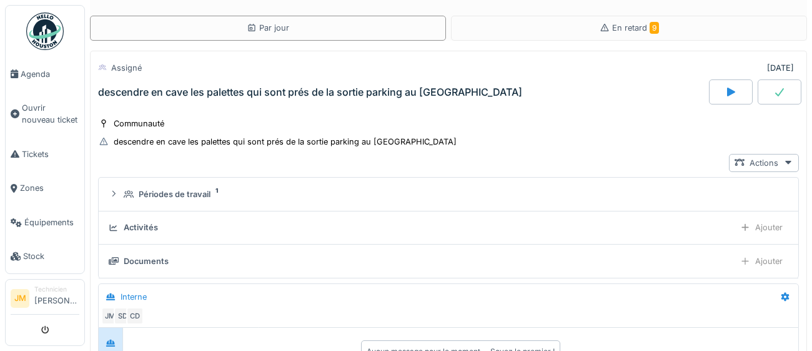
click at [782, 88] on icon at bounding box center [779, 92] width 12 height 10
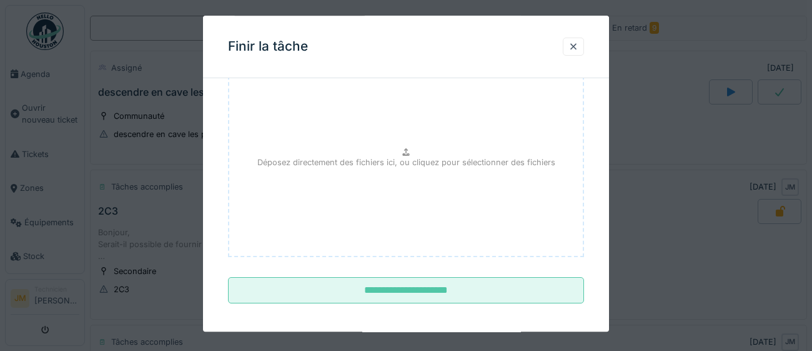
scroll to position [141, 0]
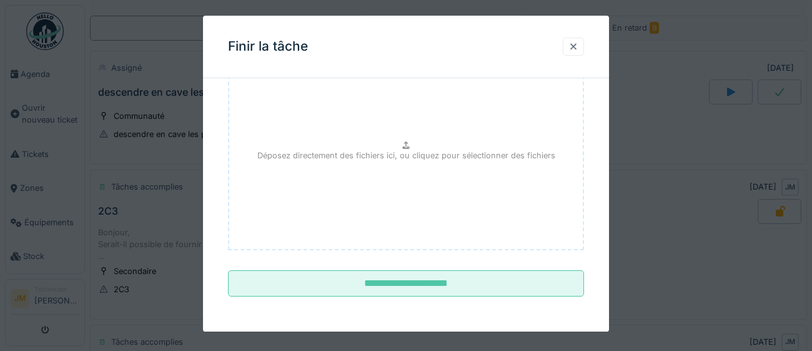
click at [577, 50] on div at bounding box center [574, 47] width 10 height 12
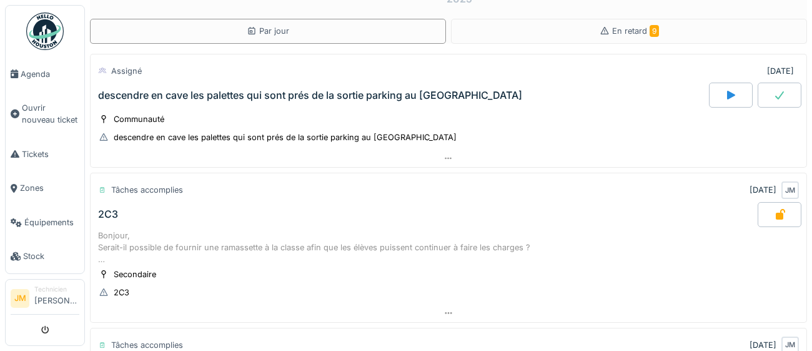
scroll to position [36, 0]
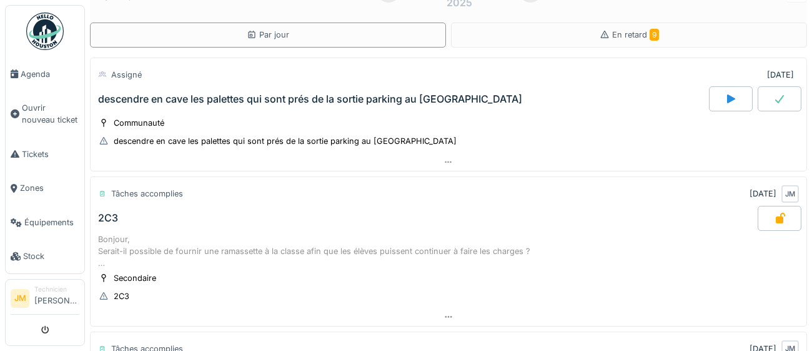
click at [291, 98] on div "descendre en cave les palettes qui sont prés de la sortie parking au RDC" at bounding box center [310, 99] width 424 height 12
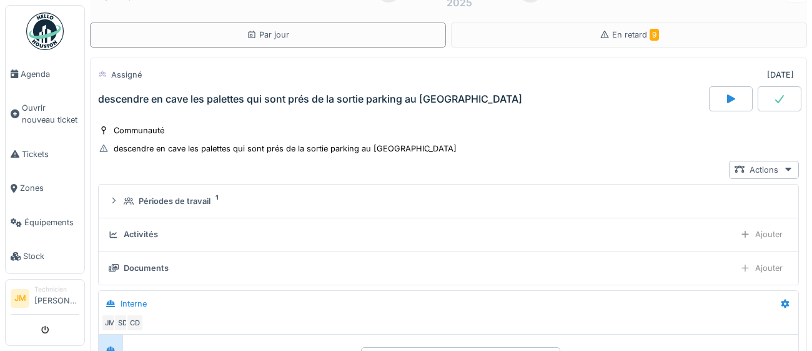
scroll to position [43, 0]
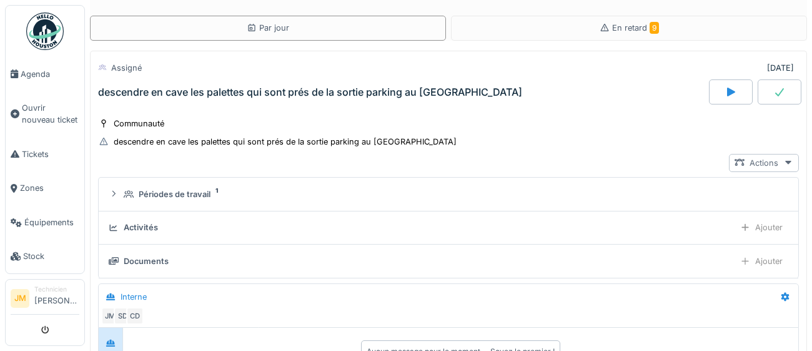
click at [783, 158] on icon at bounding box center [788, 162] width 10 height 8
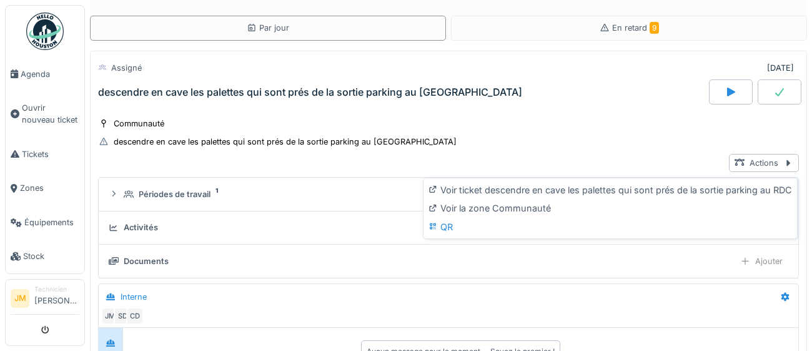
click at [605, 119] on div "Communauté descendre en cave les palettes qui sont prés de la sortie parking au…" at bounding box center [448, 132] width 701 height 31
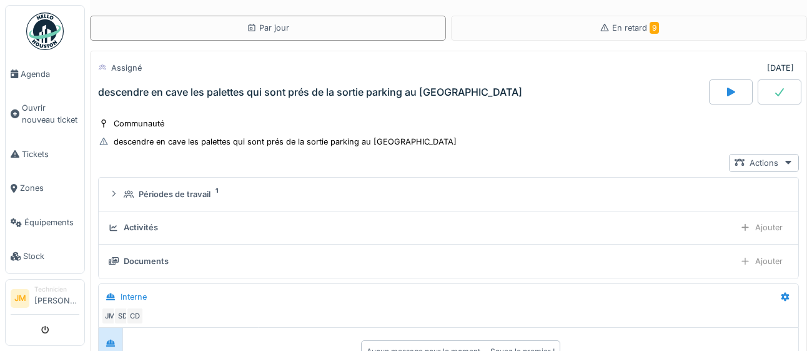
click at [781, 97] on div at bounding box center [780, 91] width 44 height 25
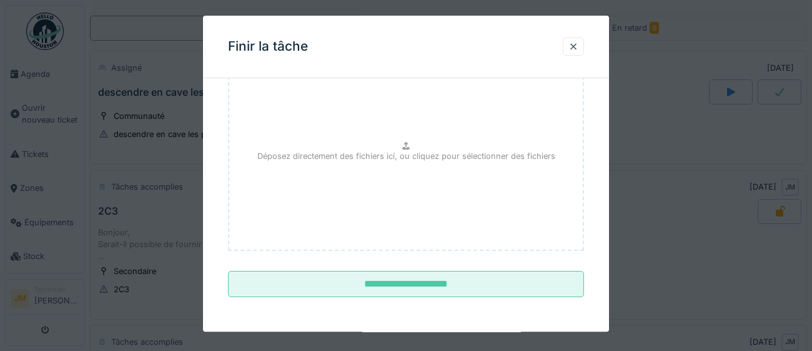
scroll to position [141, 0]
click at [575, 50] on div at bounding box center [574, 47] width 10 height 12
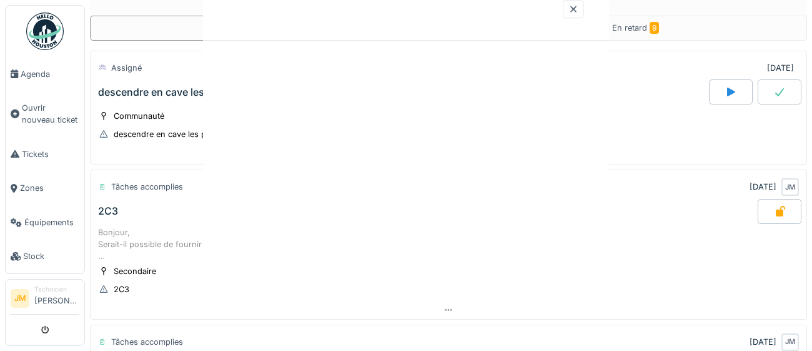
scroll to position [0, 0]
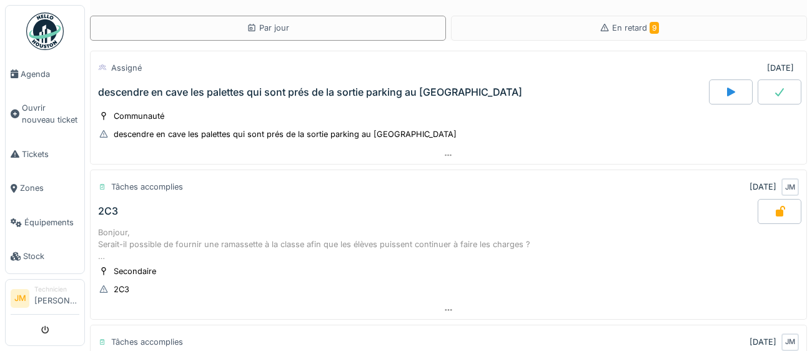
click at [733, 97] on div at bounding box center [731, 91] width 44 height 25
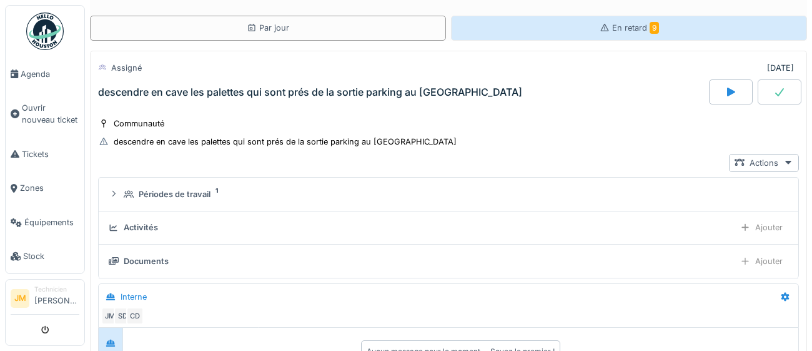
click at [622, 32] on span "En retard 9" at bounding box center [635, 27] width 47 height 9
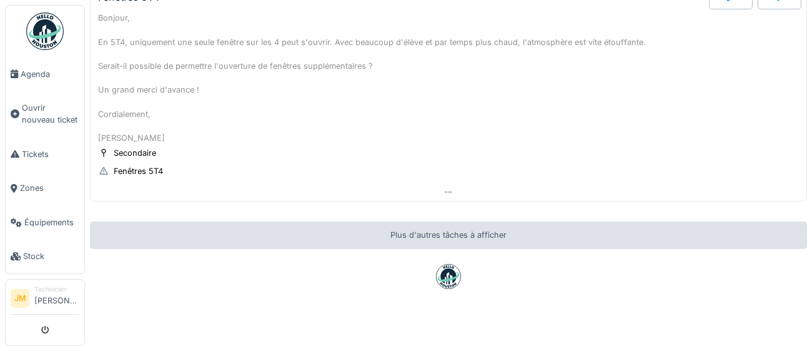
scroll to position [1346, 0]
click at [22, 76] on span "Agenda" at bounding box center [50, 74] width 59 height 12
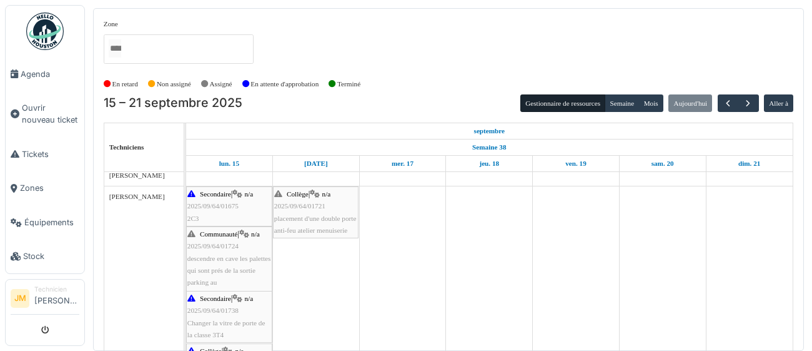
click at [216, 264] on div "Communauté | n/a 2025/09/64/01724 descendre en cave les palettes qui sont prés …" at bounding box center [229, 264] width 84 height 72
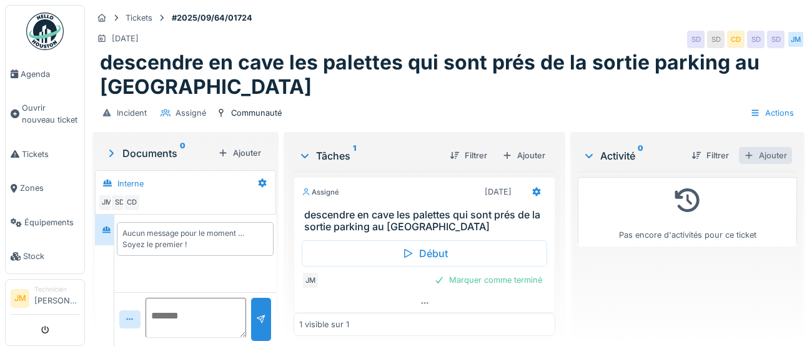
click at [773, 155] on div "Ajouter" at bounding box center [765, 155] width 53 height 17
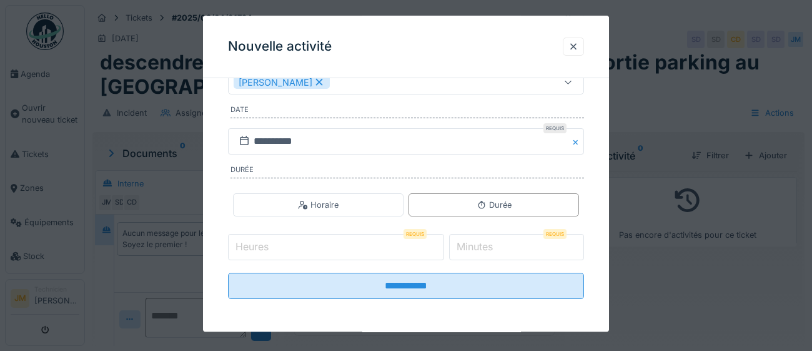
scroll to position [201, 0]
click at [312, 246] on input "Heures" at bounding box center [336, 246] width 216 height 26
type input "*"
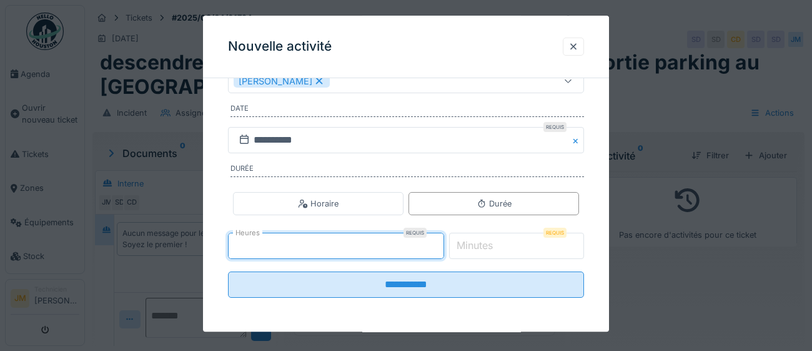
type input "*"
click at [520, 245] on input "*" at bounding box center [517, 246] width 136 height 26
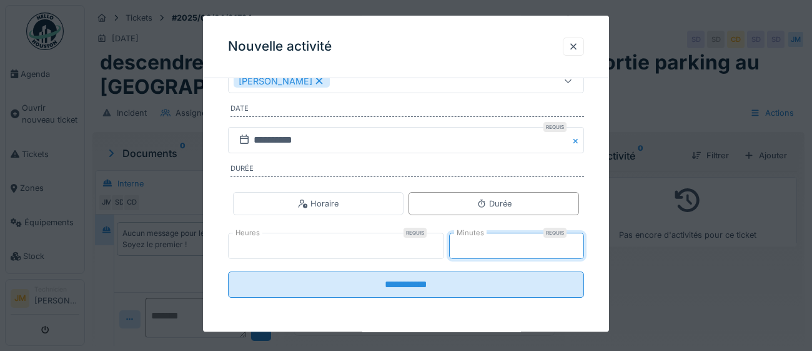
type input "*"
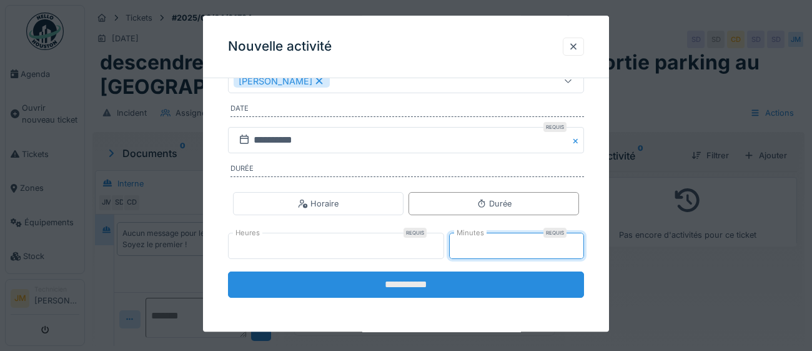
type input "**"
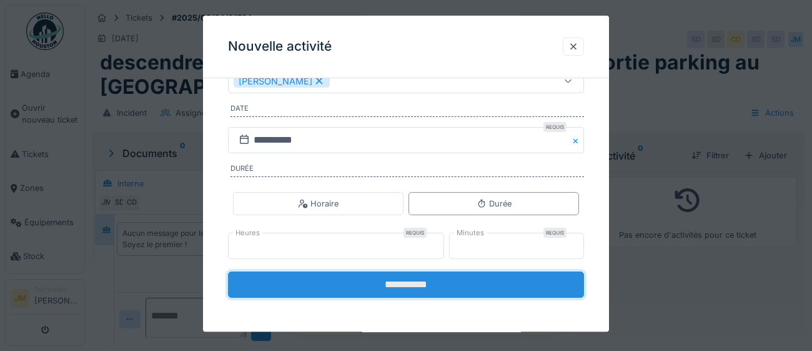
click at [398, 289] on input "**********" at bounding box center [406, 285] width 356 height 26
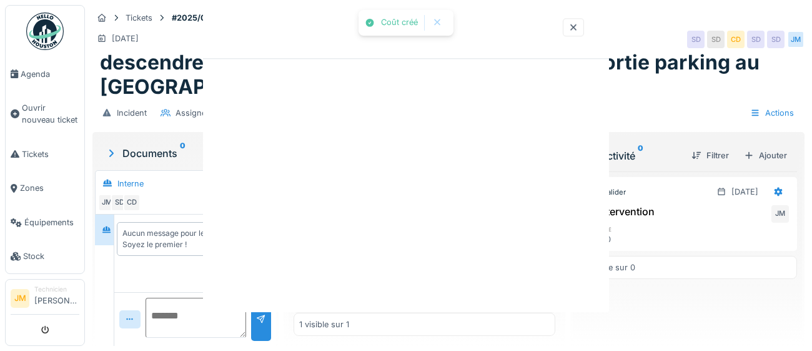
scroll to position [0, 0]
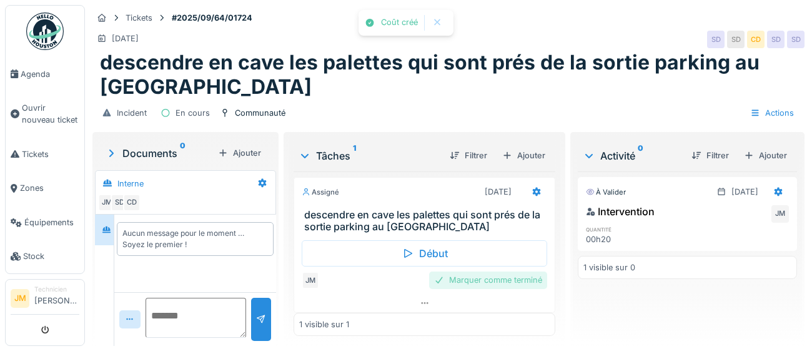
click at [467, 282] on div "Marquer comme terminé" at bounding box center [488, 279] width 118 height 17
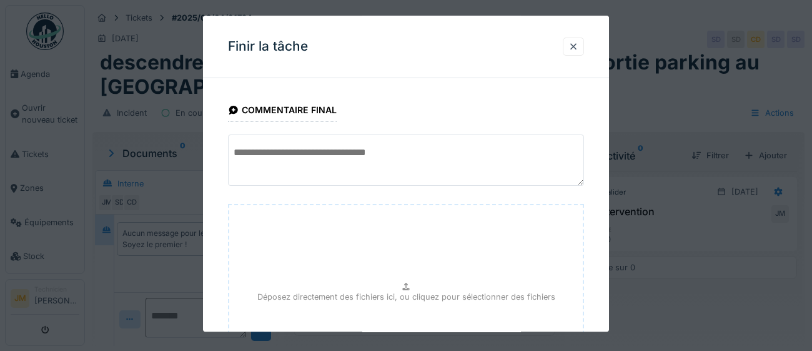
scroll to position [141, 0]
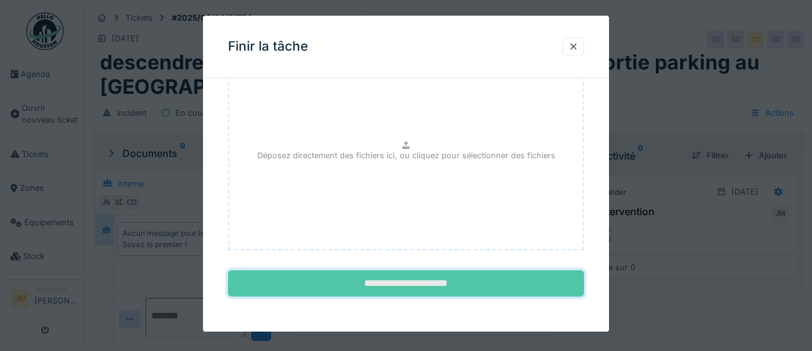
click at [460, 279] on input "**********" at bounding box center [406, 284] width 356 height 26
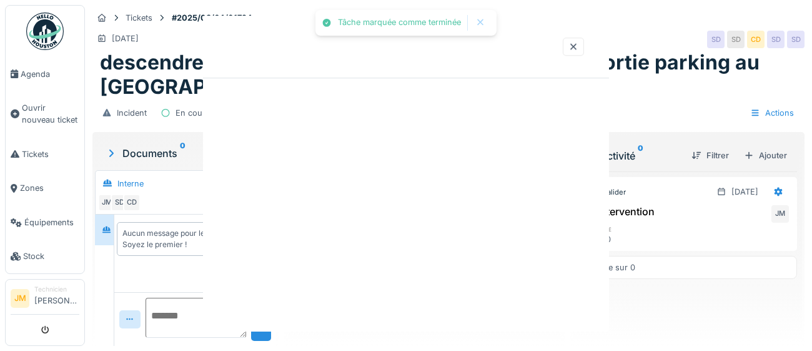
scroll to position [0, 0]
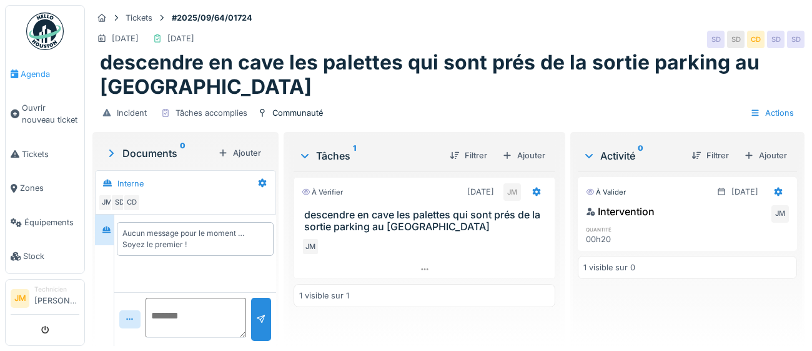
click at [33, 72] on span "Agenda" at bounding box center [50, 74] width 59 height 12
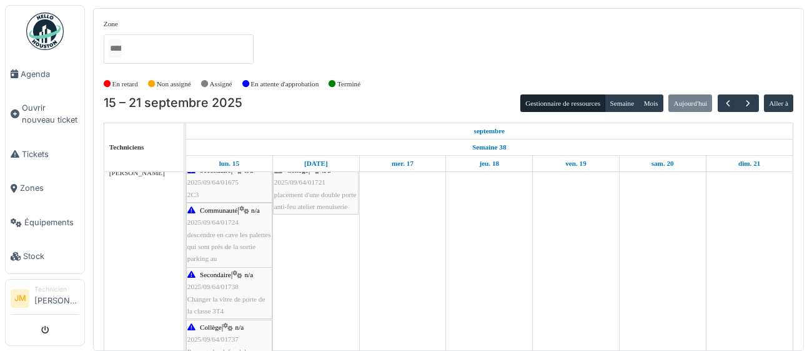
scroll to position [242, 0]
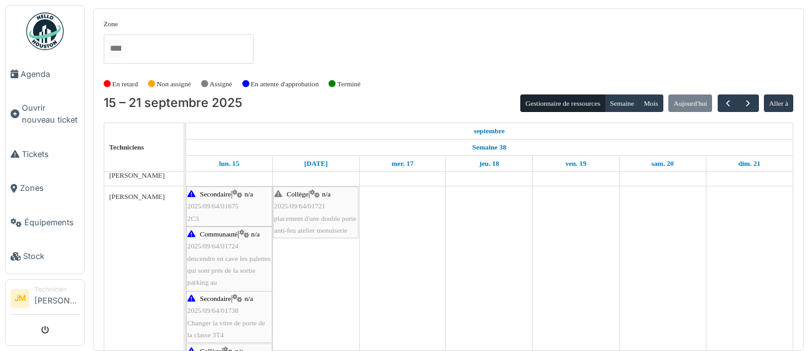
click at [307, 219] on span "placement d'une double porte anti-feu atelier menuiserie" at bounding box center [315, 223] width 82 height 19
